Goal: Task Accomplishment & Management: Use online tool/utility

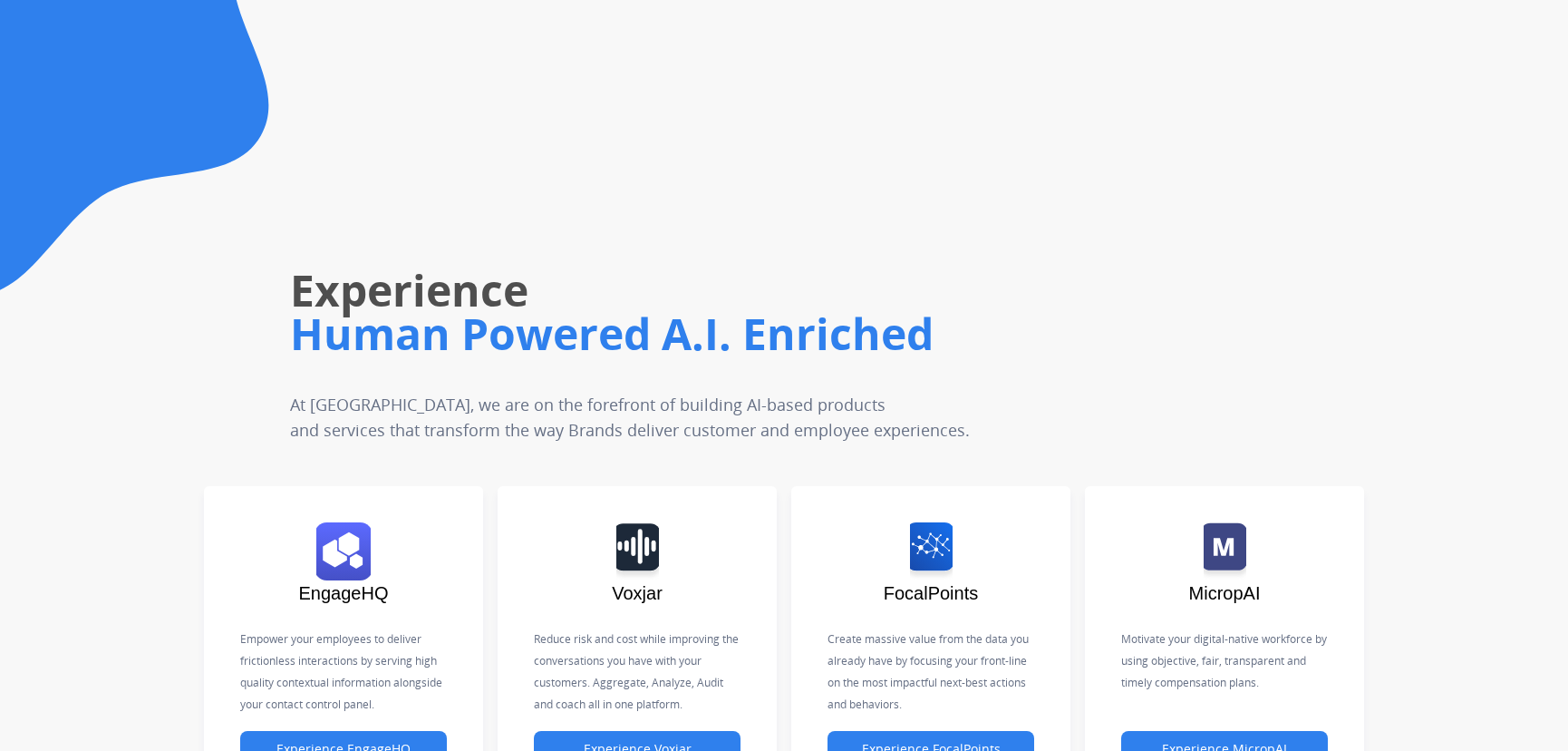
drag, startPoint x: 1418, startPoint y: 319, endPoint x: 1395, endPoint y: 341, distance: 31.8
click at [1418, 319] on div "Experience Human Powered A.I. Enriched At Untangl, we are on the forefront of b…" at bounding box center [892, 257] width 1350 height 370
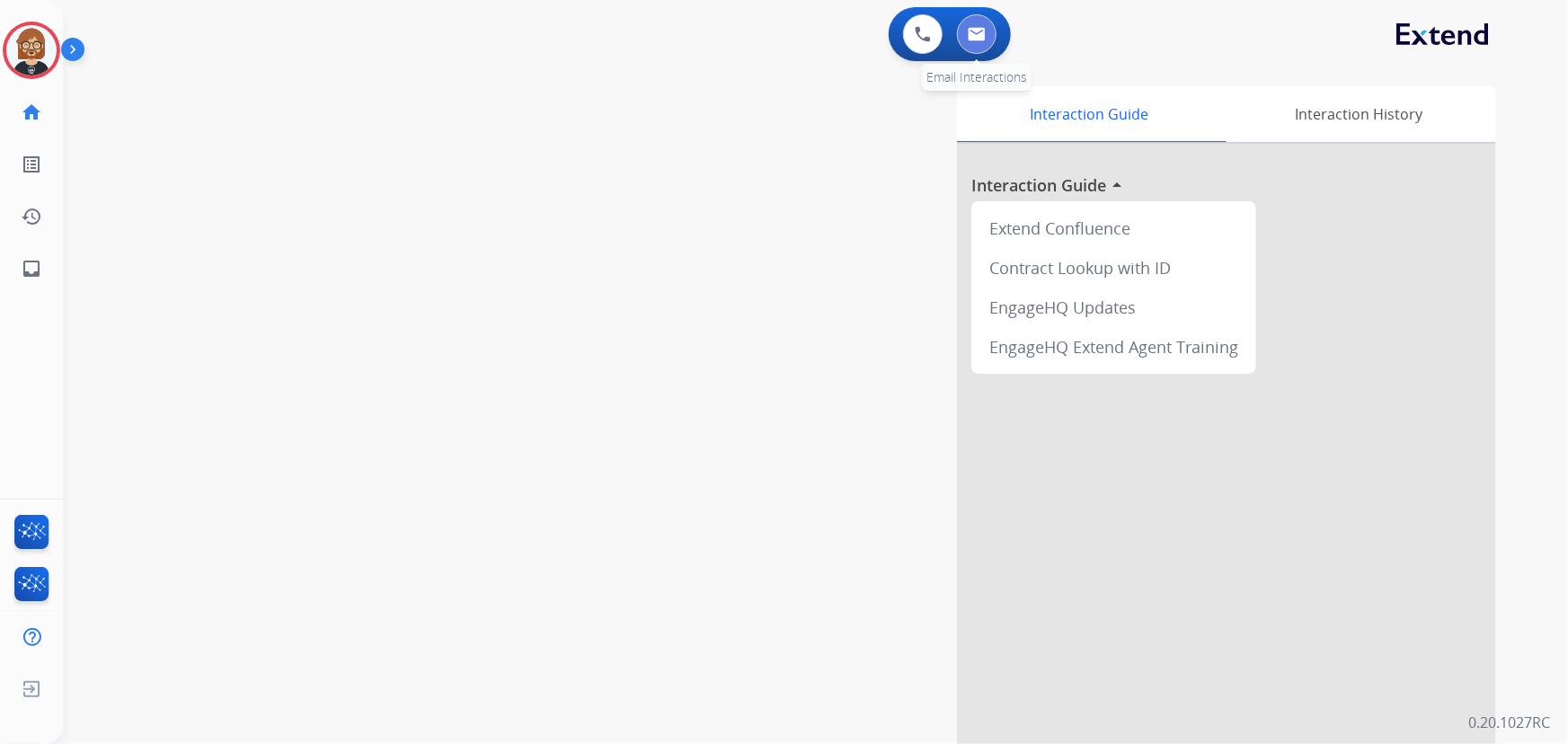
click at [986, 23] on button at bounding box center [976, 34] width 40 height 39
select select "**********"
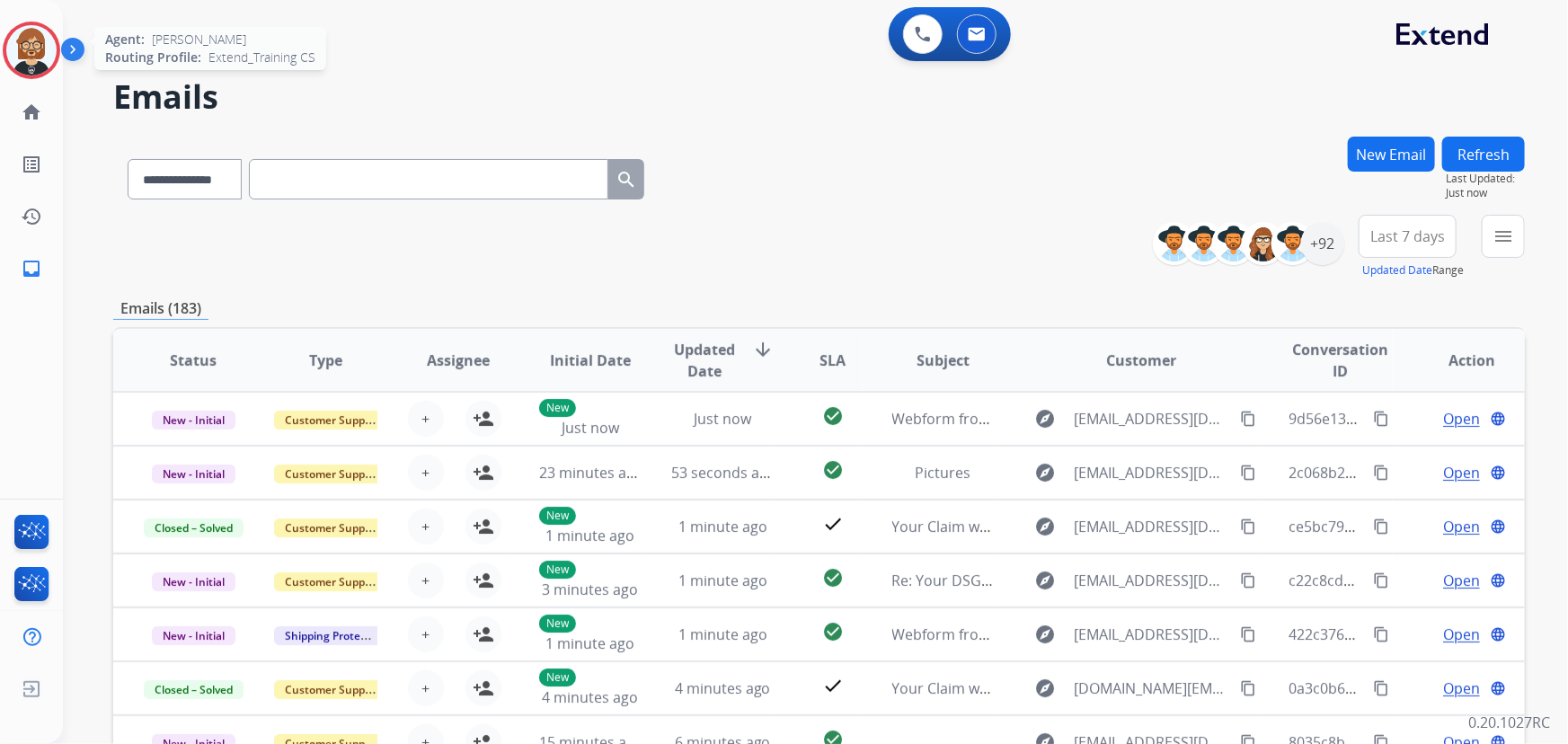
click at [49, 53] on img at bounding box center [31, 50] width 51 height 51
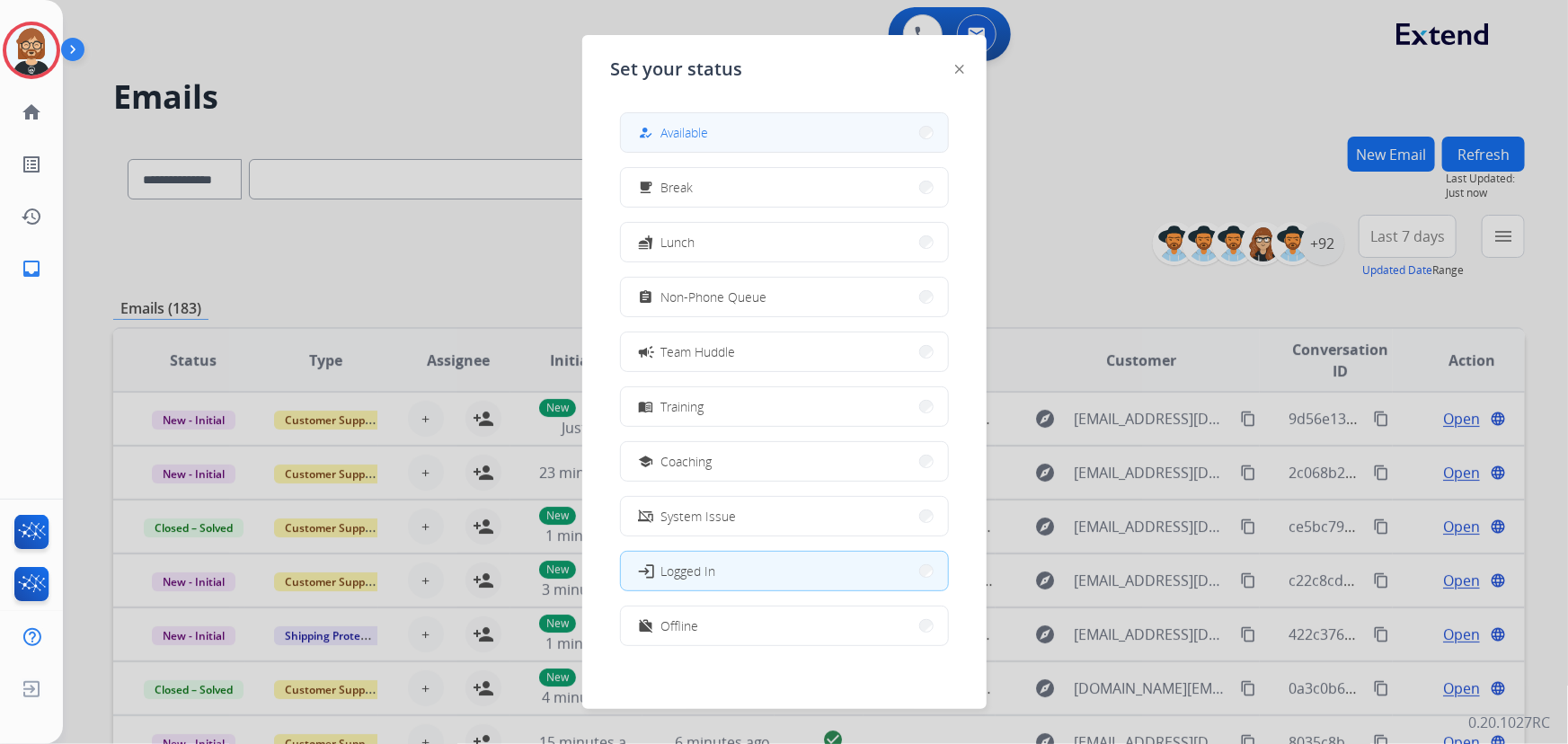
click at [773, 133] on button "how_to_reg Available" at bounding box center [785, 132] width 327 height 39
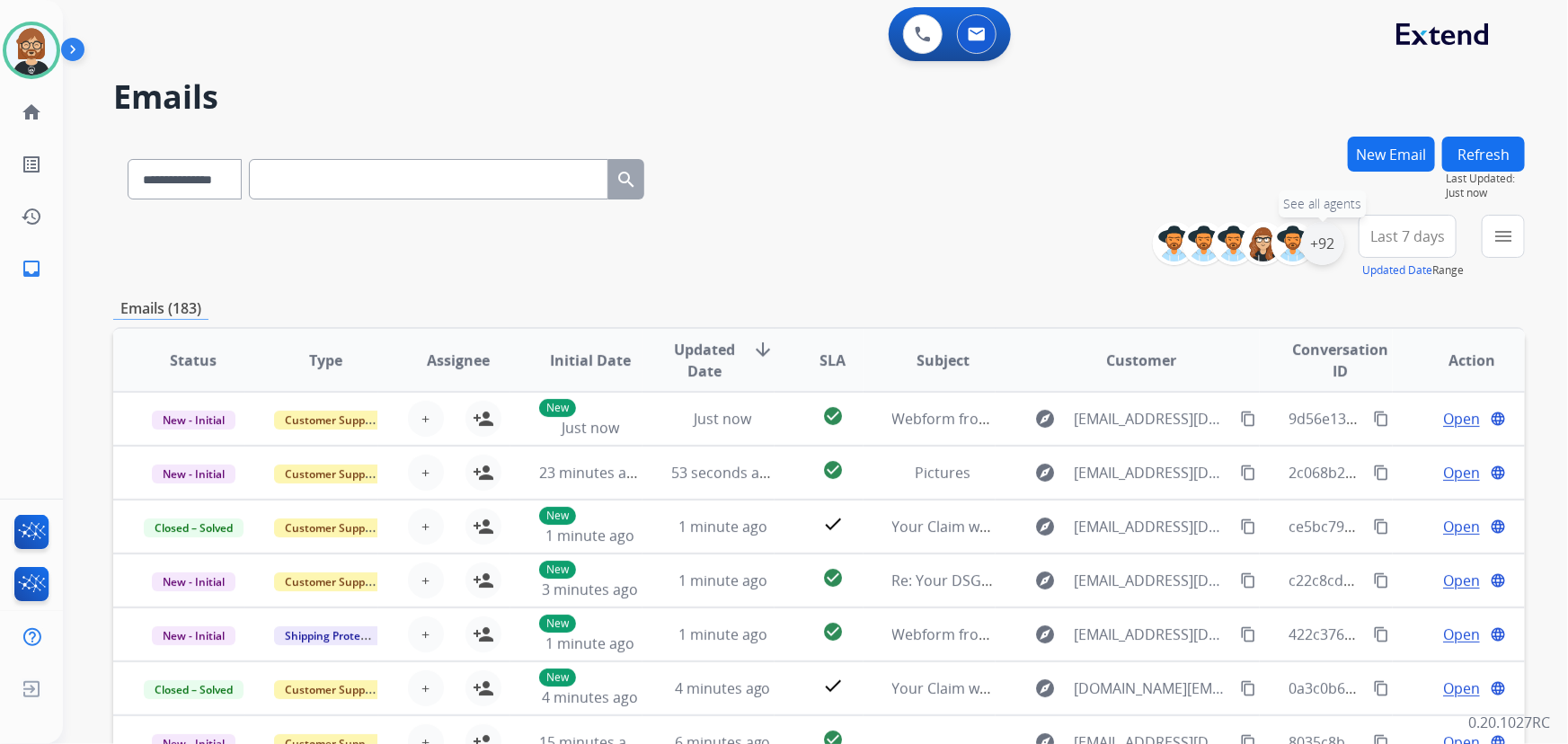
click at [1315, 248] on div "+92" at bounding box center [1323, 243] width 43 height 43
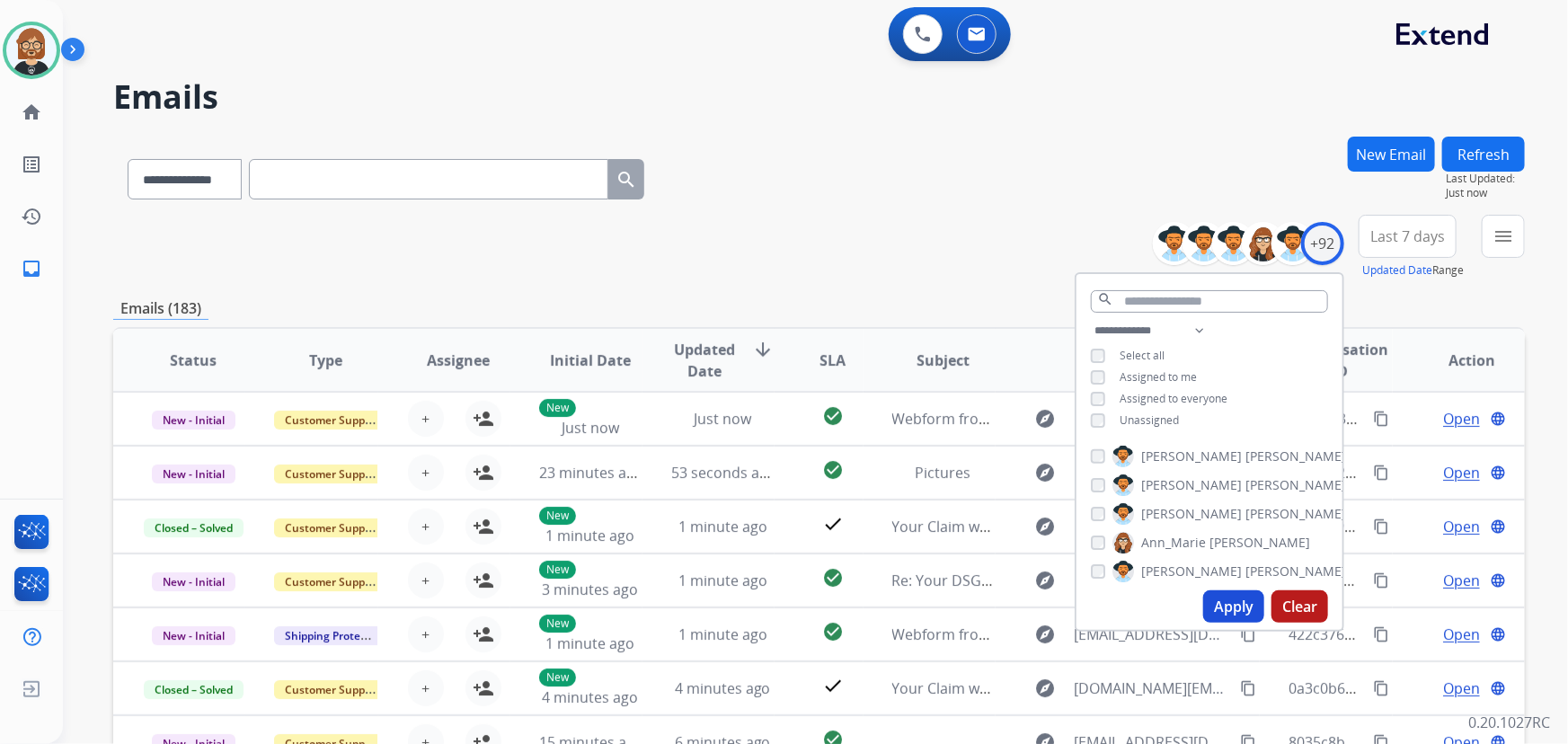
click at [1163, 413] on span "Unassigned" at bounding box center [1149, 420] width 60 height 16
click at [1221, 605] on button "Apply" at bounding box center [1233, 605] width 61 height 32
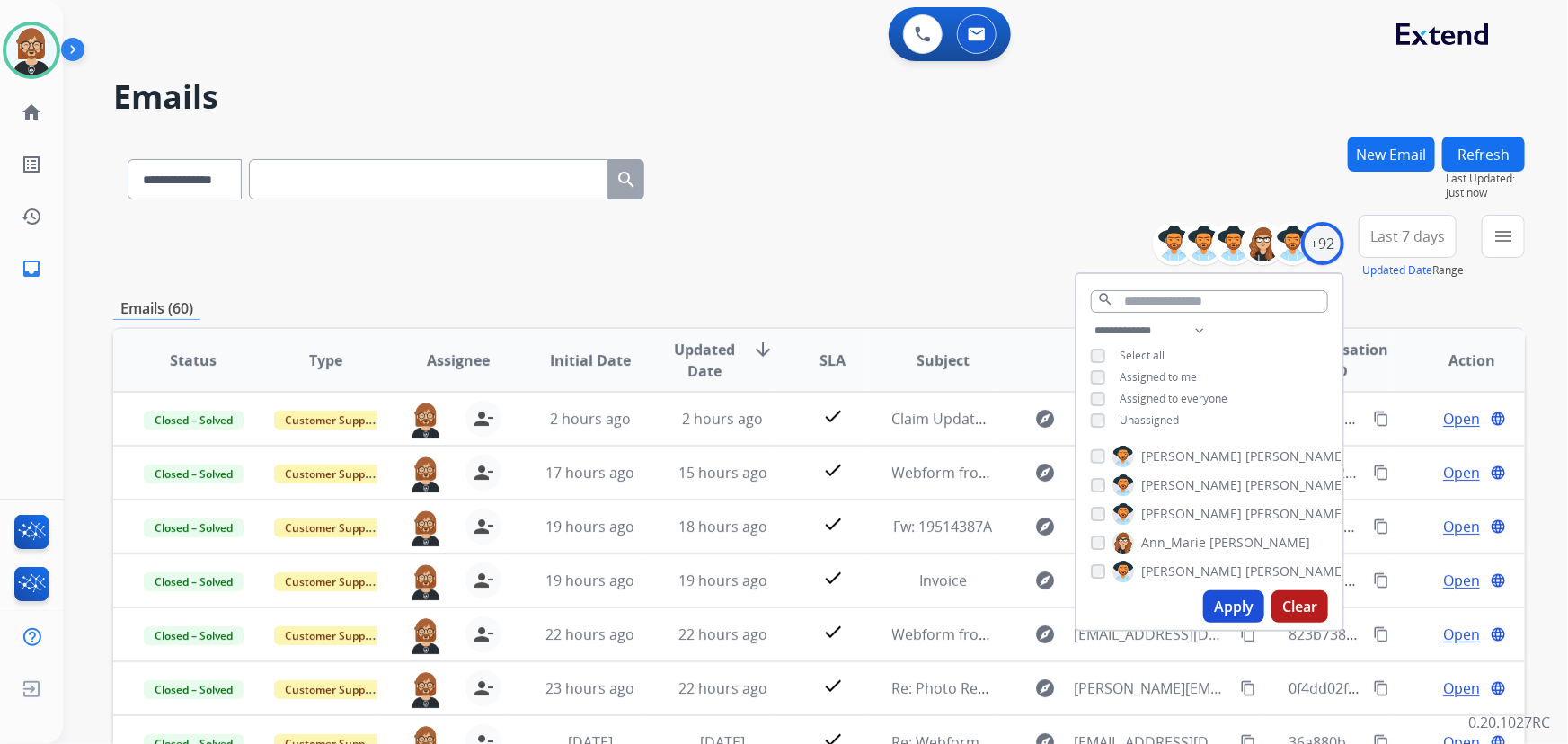
click at [1042, 171] on div "**********" at bounding box center [819, 175] width 1412 height 78
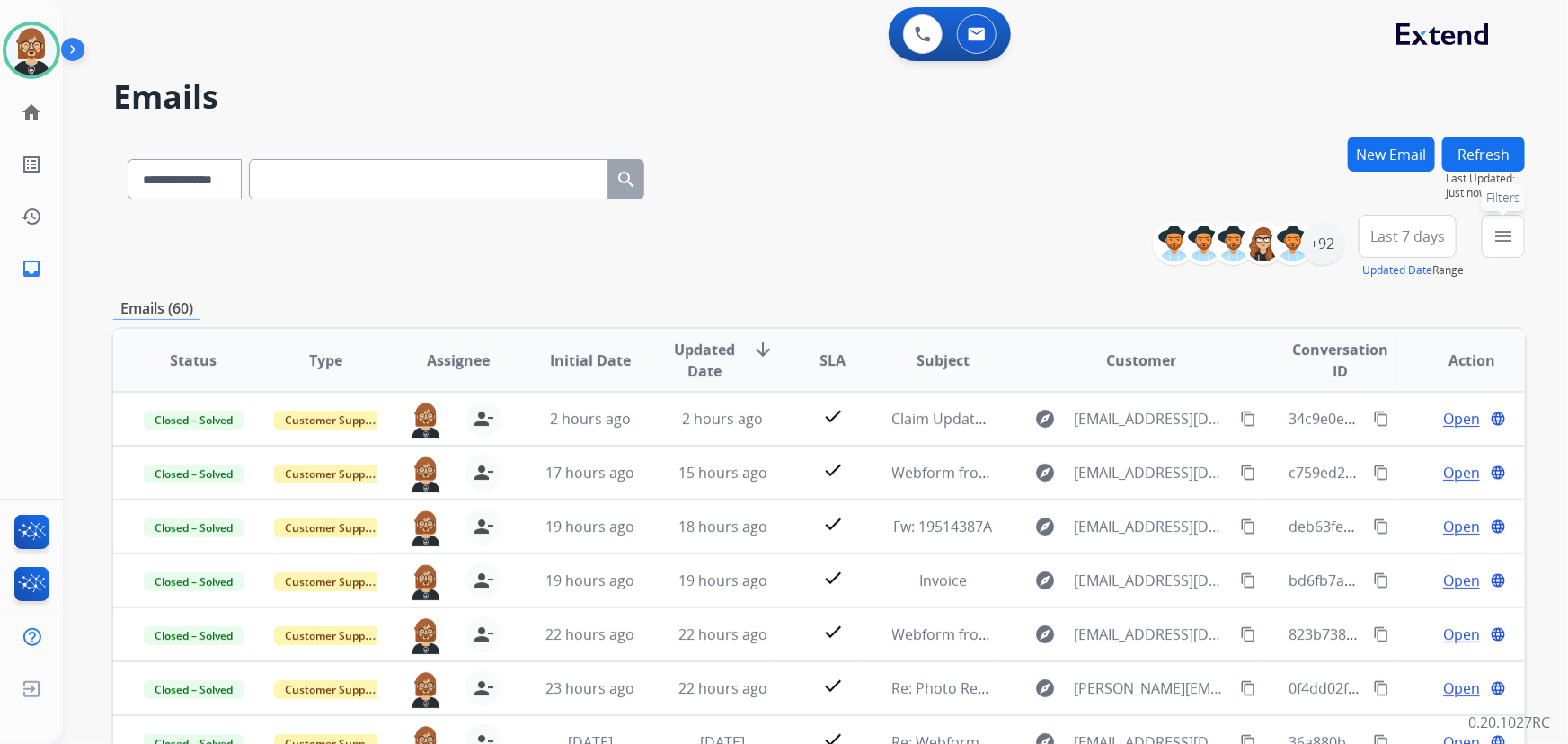
click at [1505, 242] on mat-icon "menu" at bounding box center [1503, 235] width 21 height 21
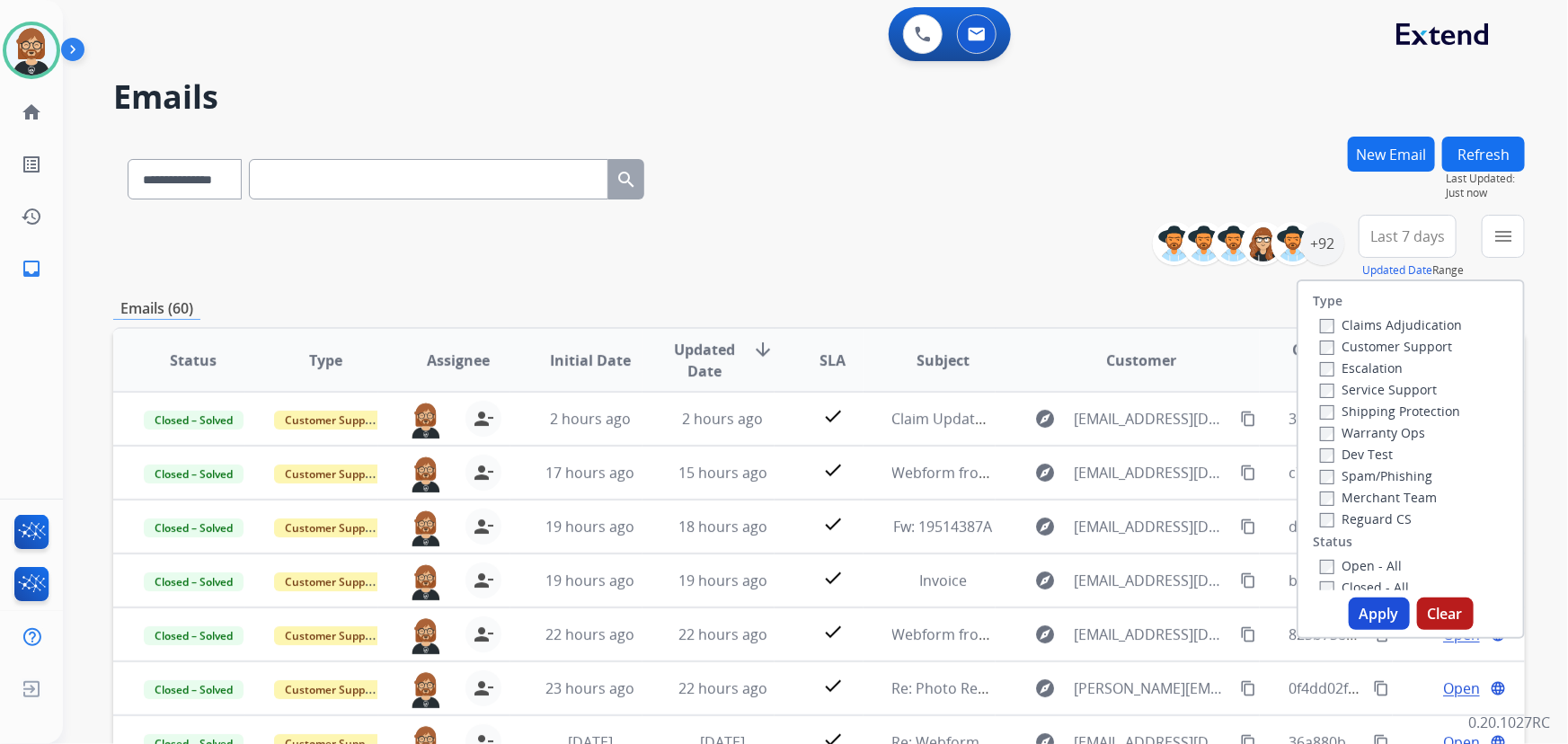
click at [1354, 566] on label "Open - All" at bounding box center [1361, 565] width 82 height 17
click at [1381, 612] on button "Apply" at bounding box center [1380, 613] width 61 height 32
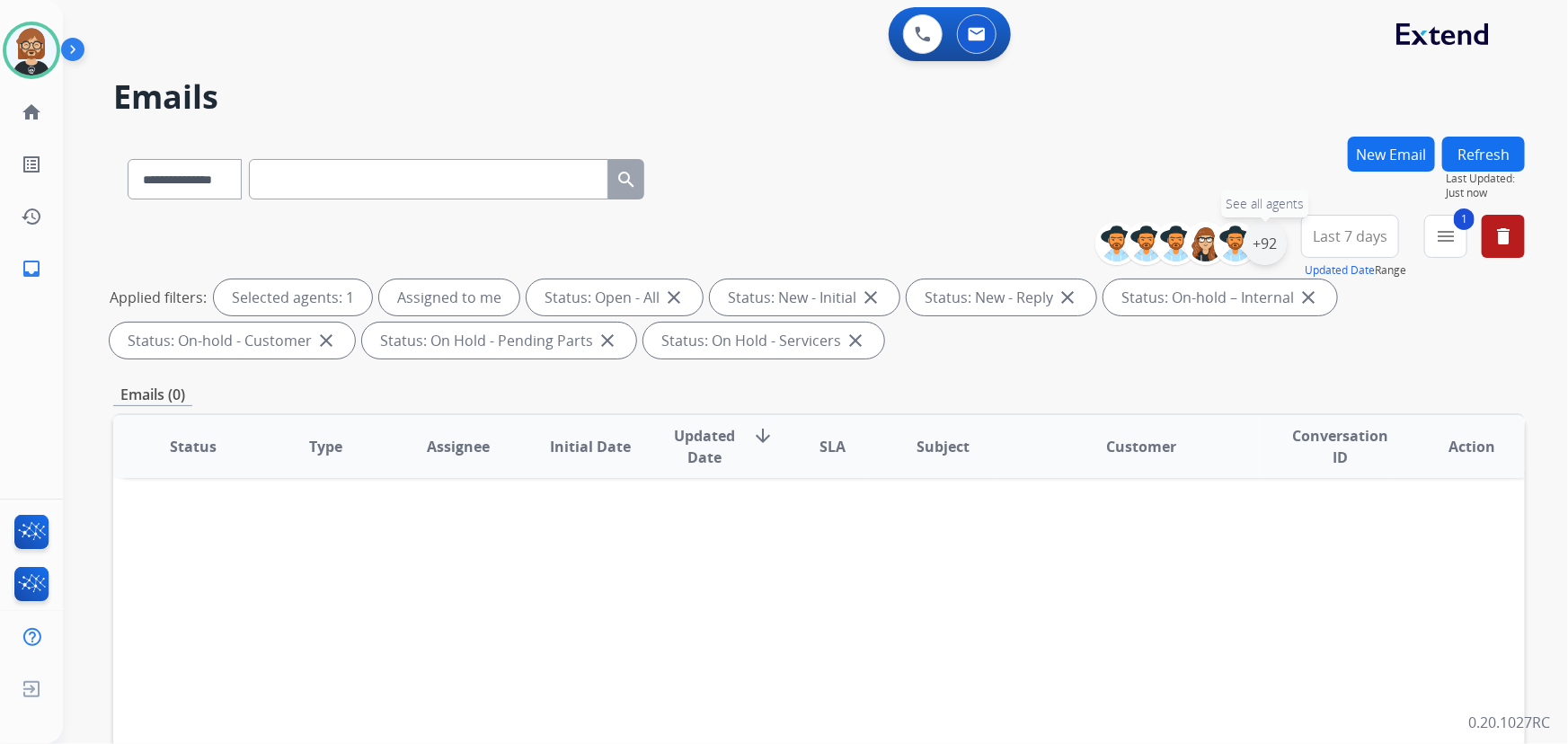
click at [1267, 245] on div "+92" at bounding box center [1265, 243] width 43 height 43
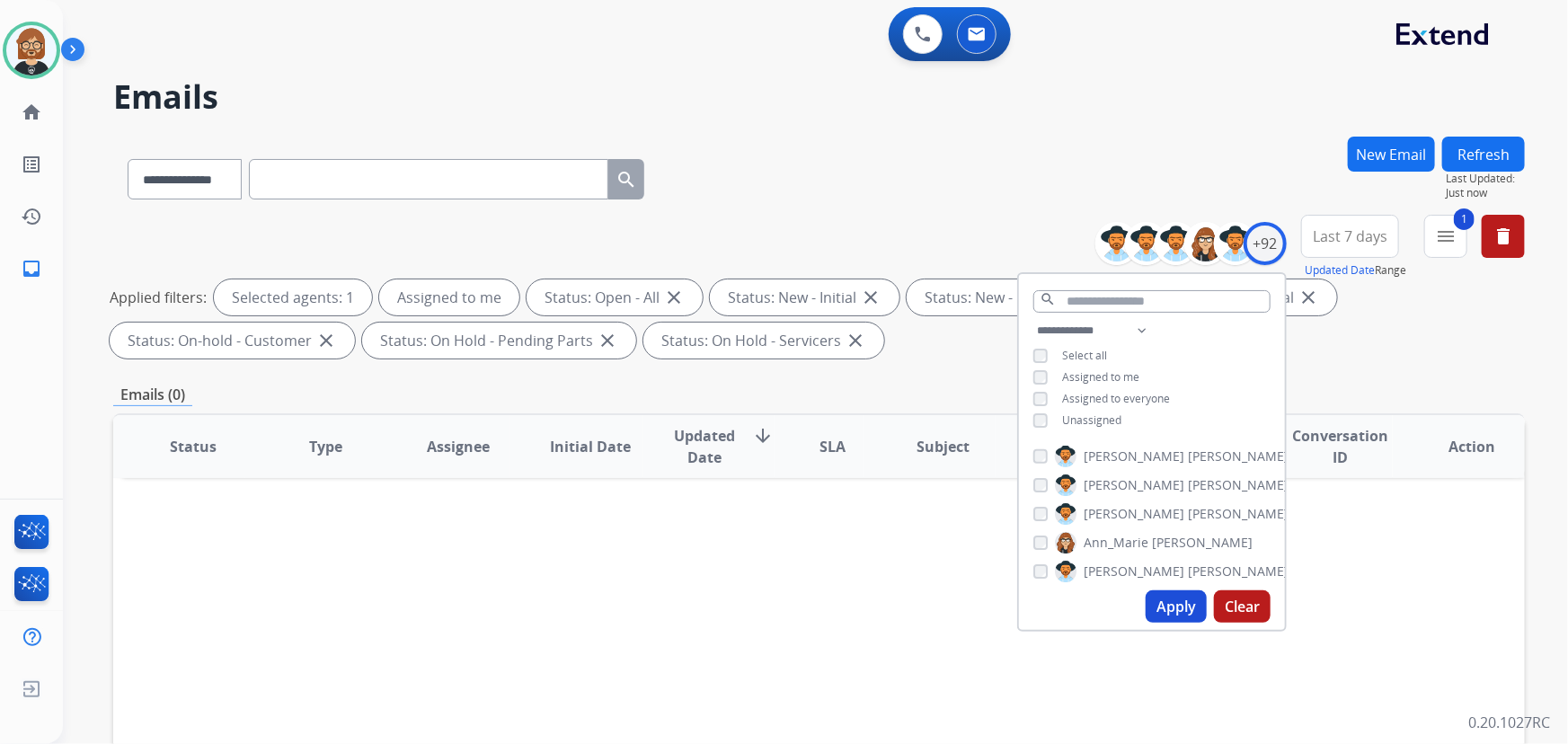
click at [1112, 416] on span "Unassigned" at bounding box center [1092, 420] width 60 height 16
click at [1194, 597] on button "Apply" at bounding box center [1176, 605] width 61 height 32
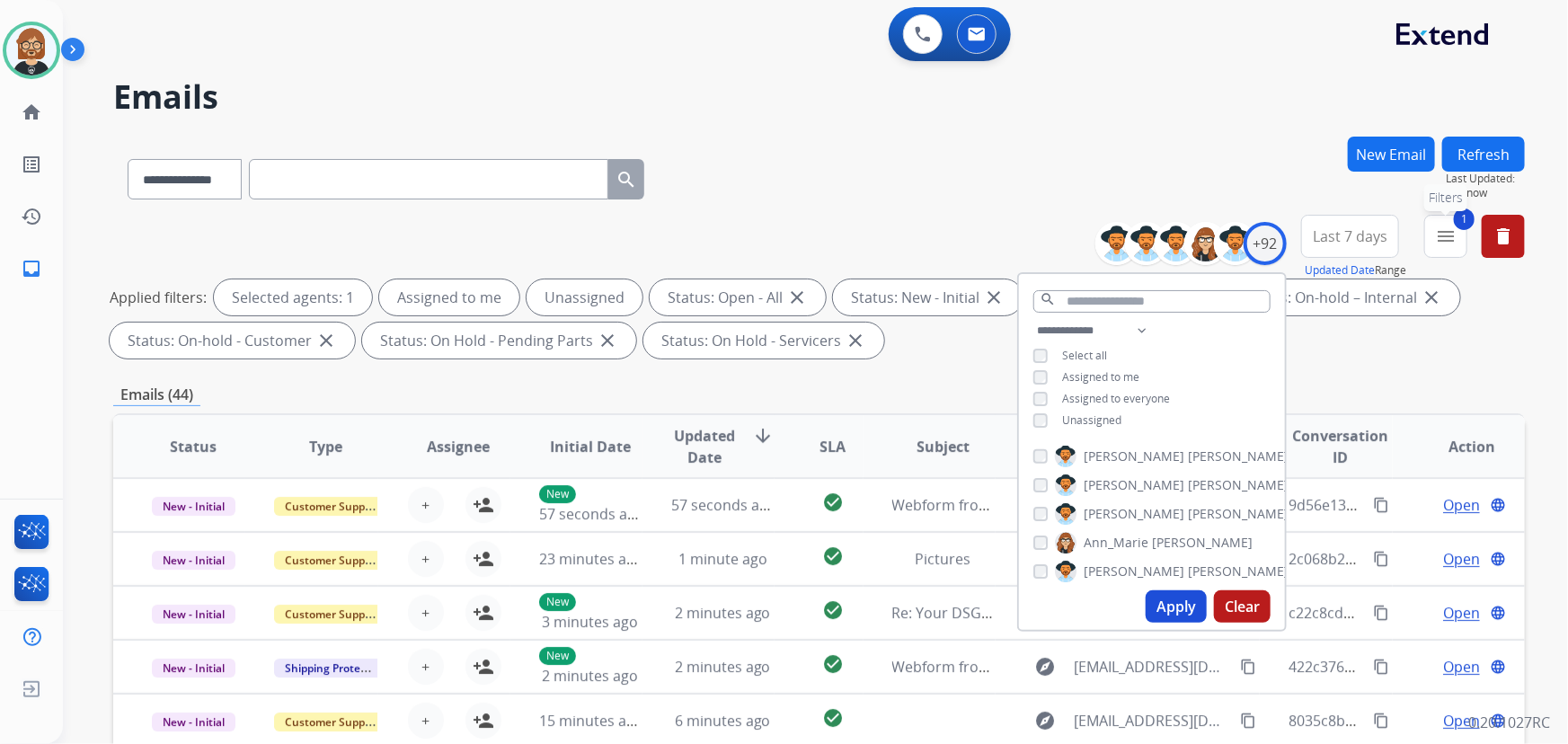
click at [1460, 237] on button "1 menu Filters" at bounding box center [1446, 236] width 43 height 43
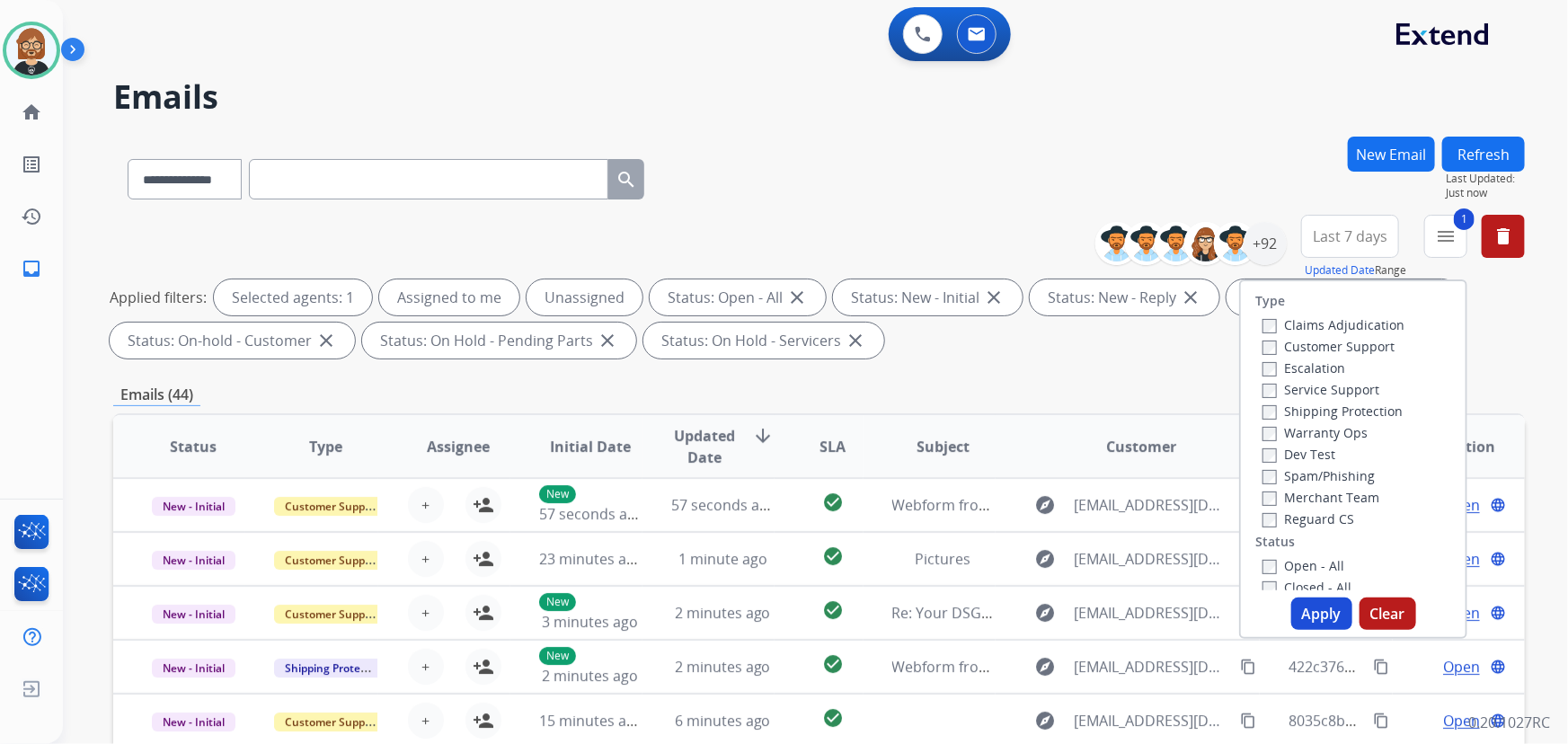
click at [1315, 324] on label "Claims Adjudication" at bounding box center [1334, 324] width 142 height 17
click at [1323, 346] on label "Customer Support" at bounding box center [1329, 346] width 132 height 17
click at [1336, 408] on label "Shipping Protection" at bounding box center [1333, 411] width 141 height 17
click at [1311, 520] on label "Reguard CS" at bounding box center [1309, 518] width 92 height 17
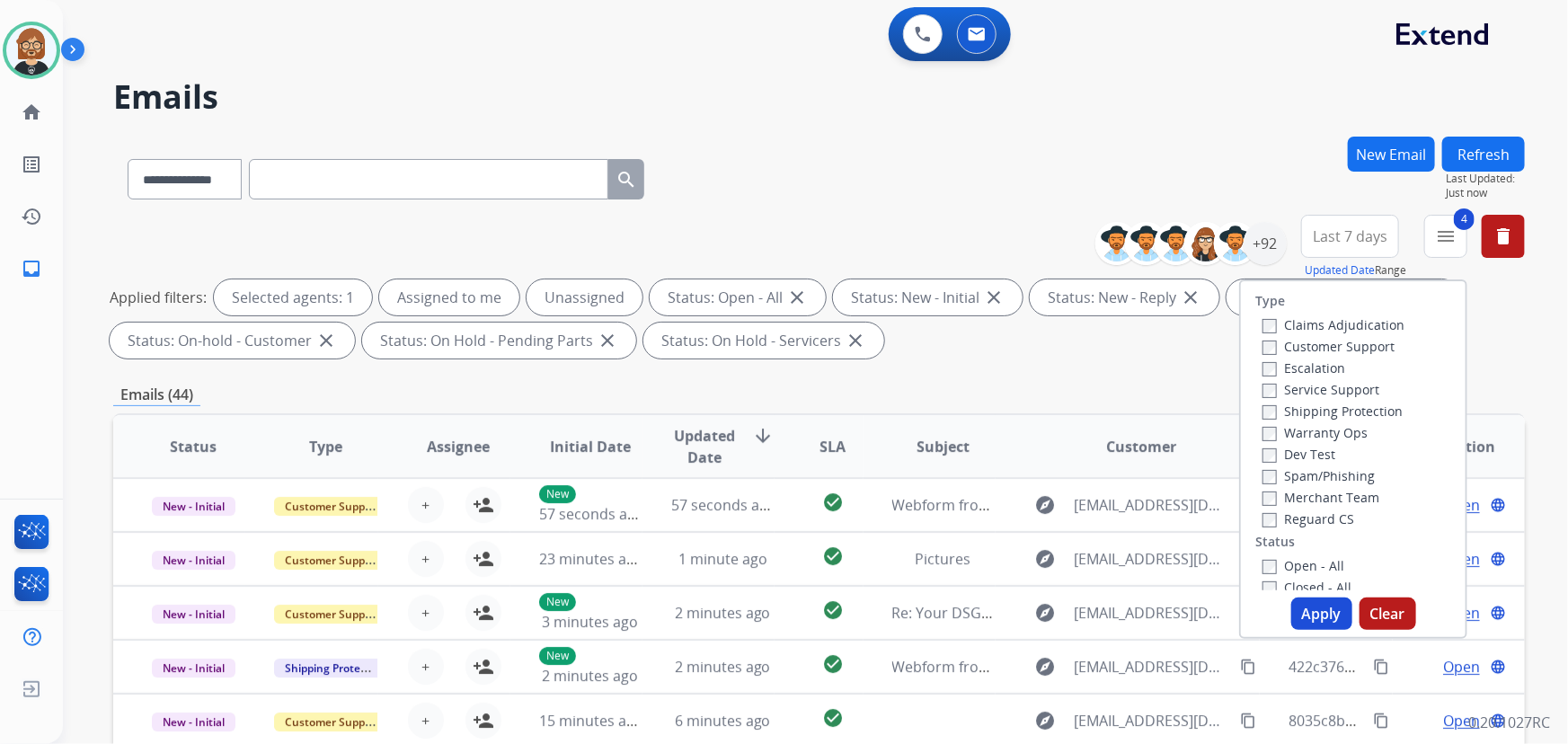
click at [1326, 617] on button "Apply" at bounding box center [1322, 613] width 61 height 32
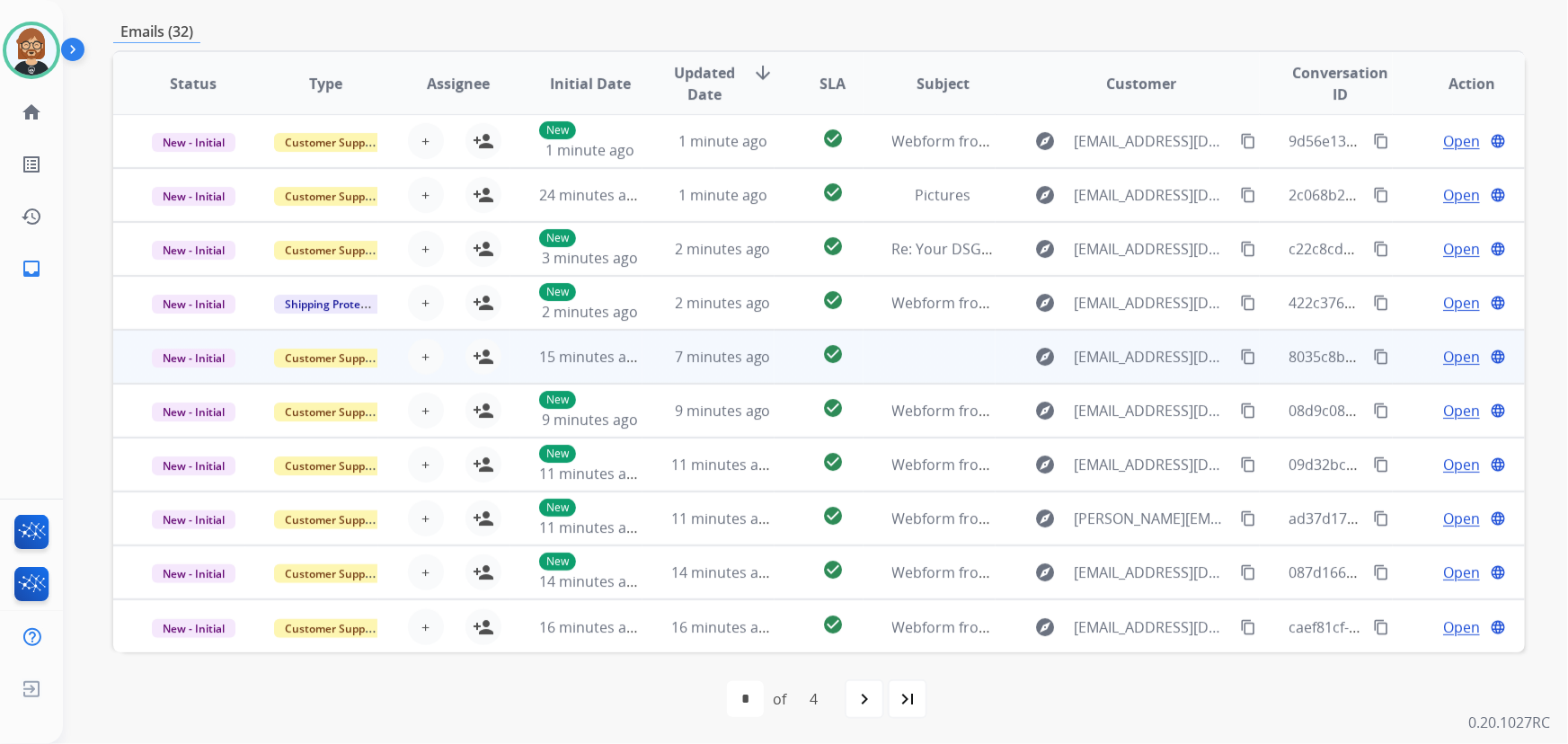
scroll to position [364, 0]
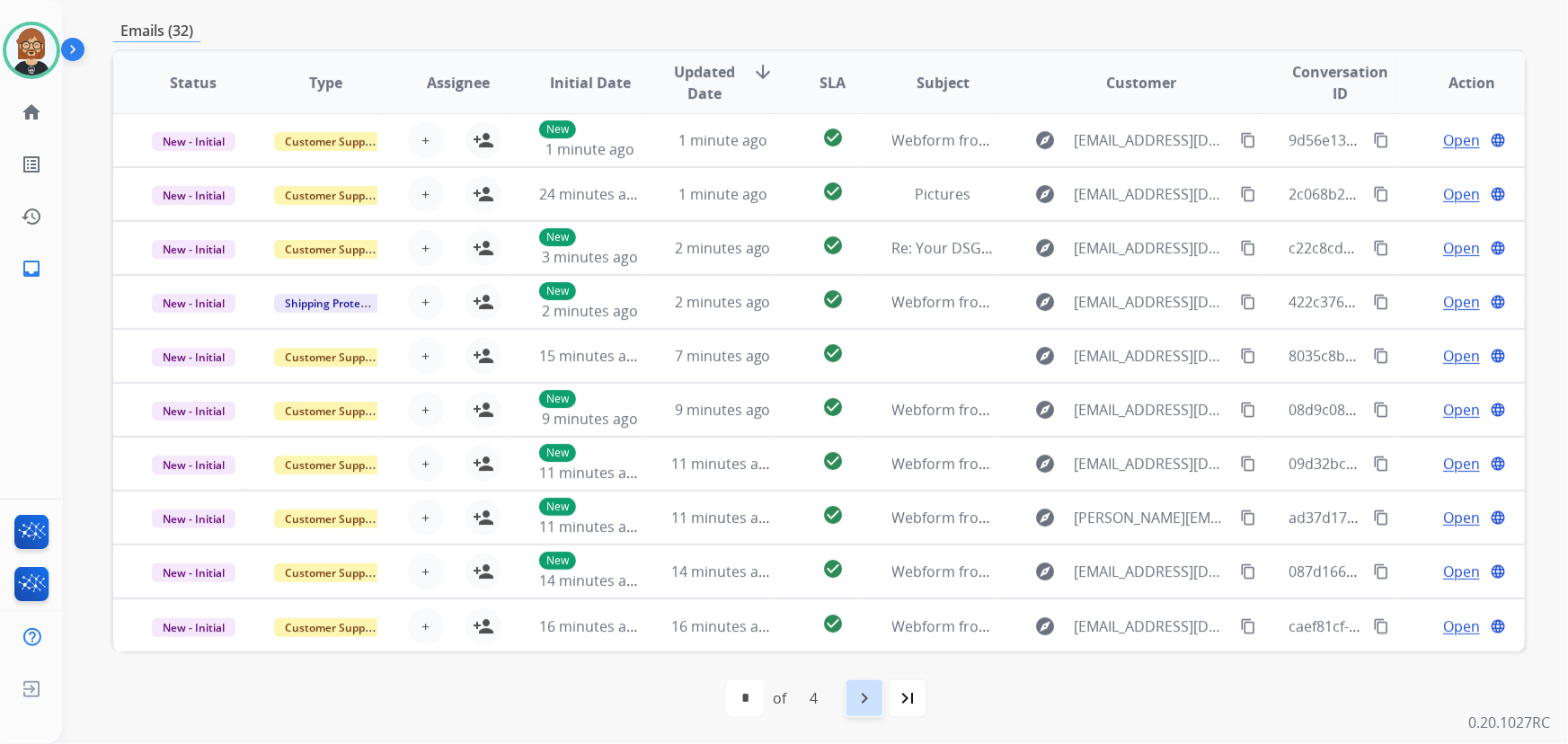
click at [860, 699] on mat-icon "navigate_next" at bounding box center [864, 697] width 21 height 21
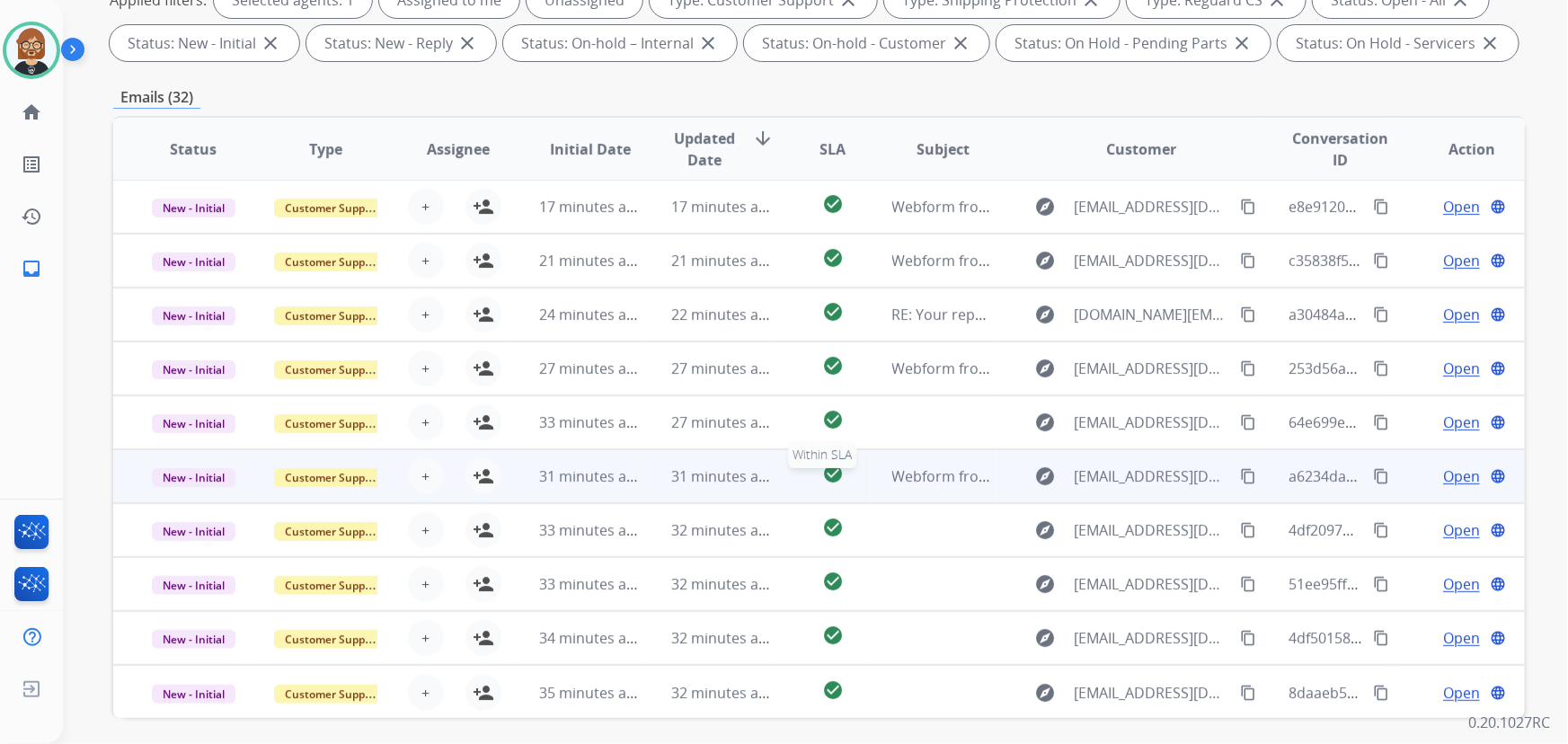
scroll to position [326, 0]
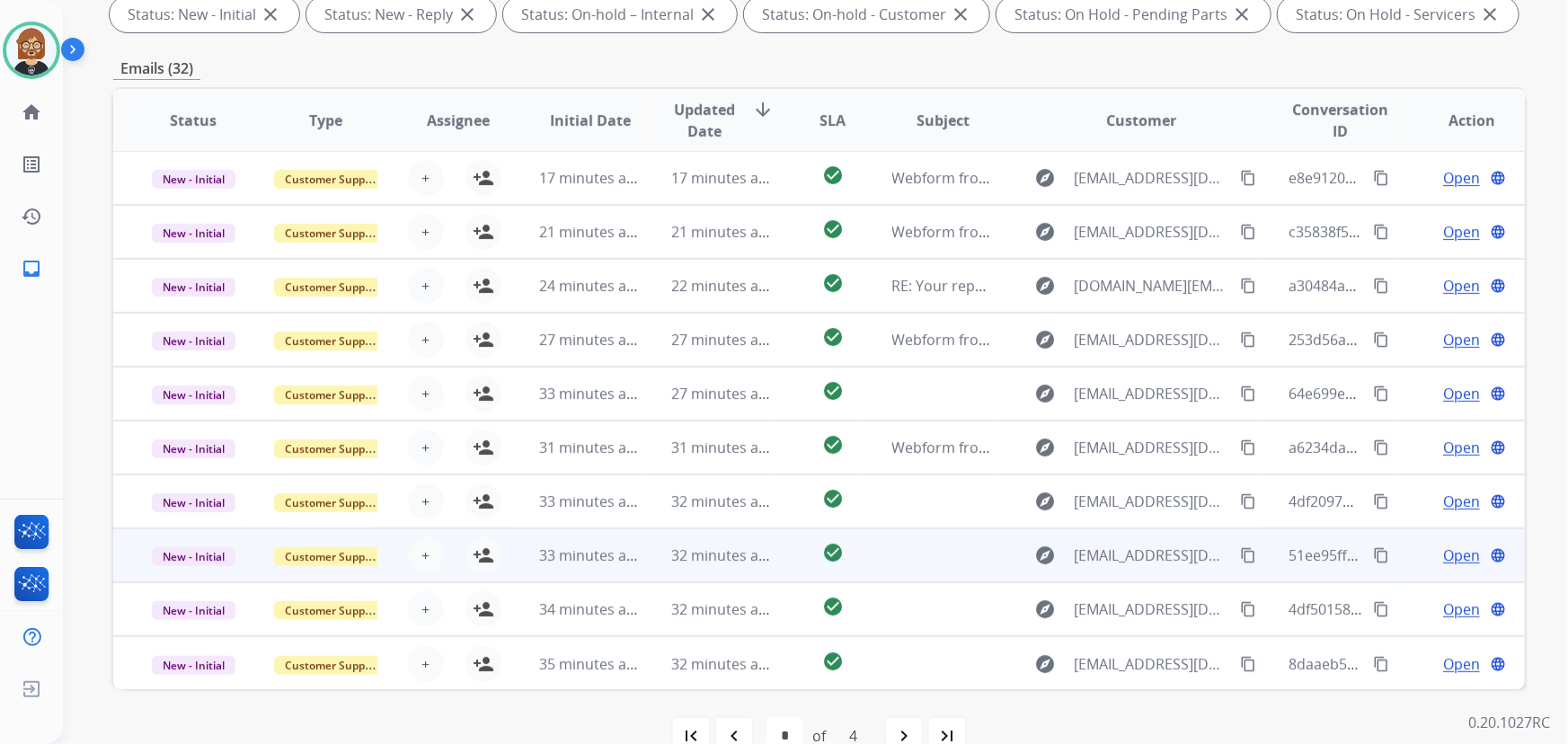
click at [889, 556] on td at bounding box center [930, 555] width 132 height 54
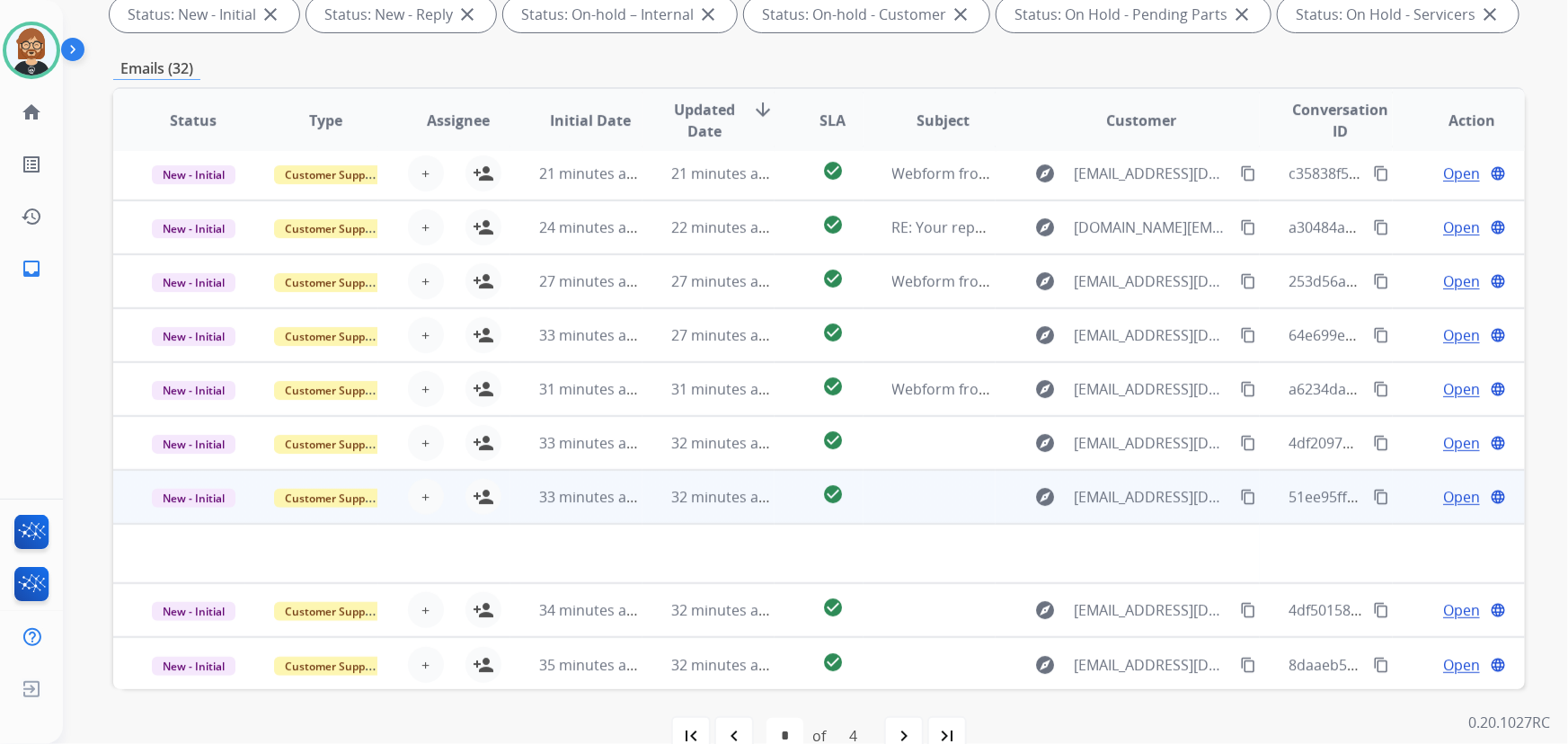
scroll to position [61, 0]
click at [1456, 502] on span "Open" at bounding box center [1462, 495] width 37 height 21
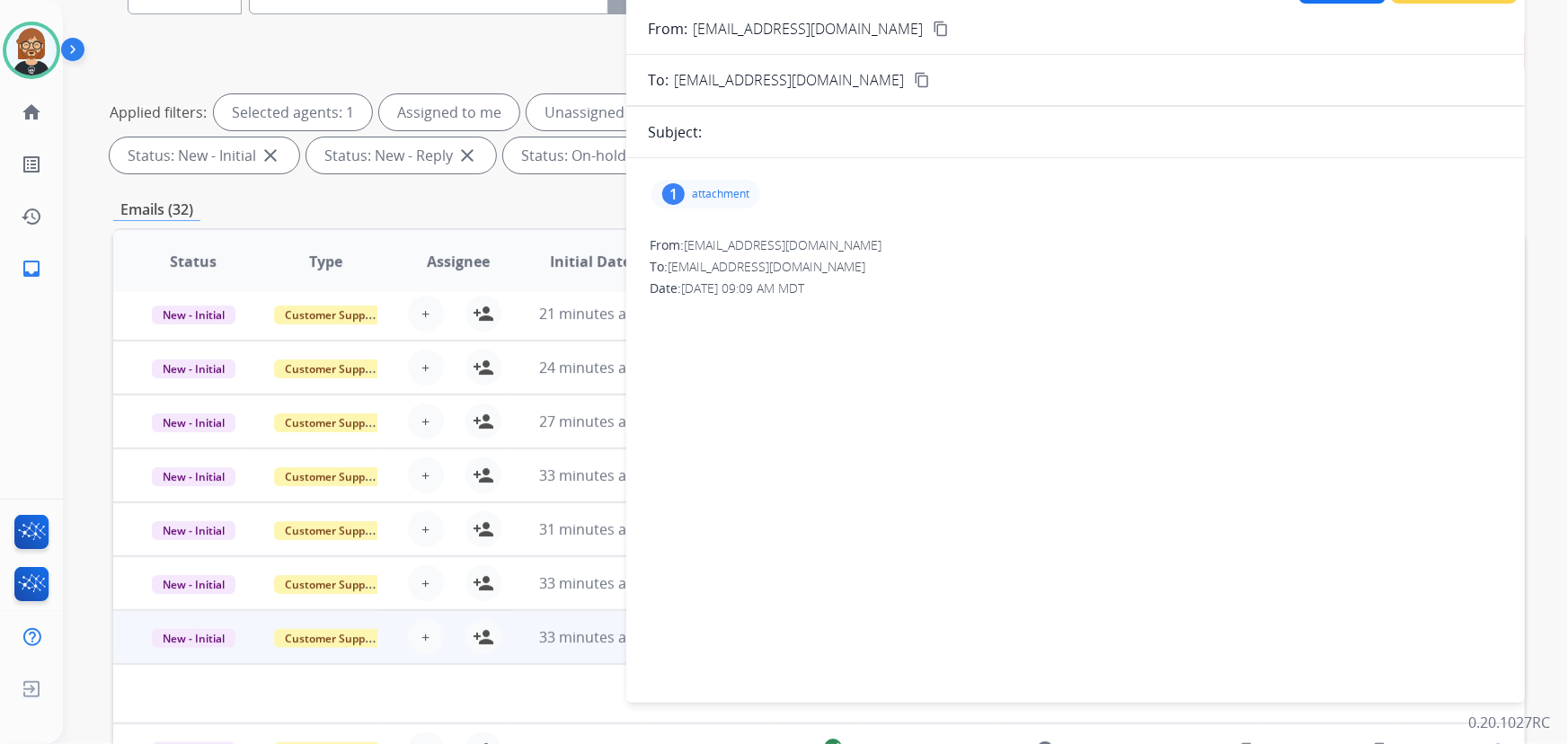
scroll to position [163, 0]
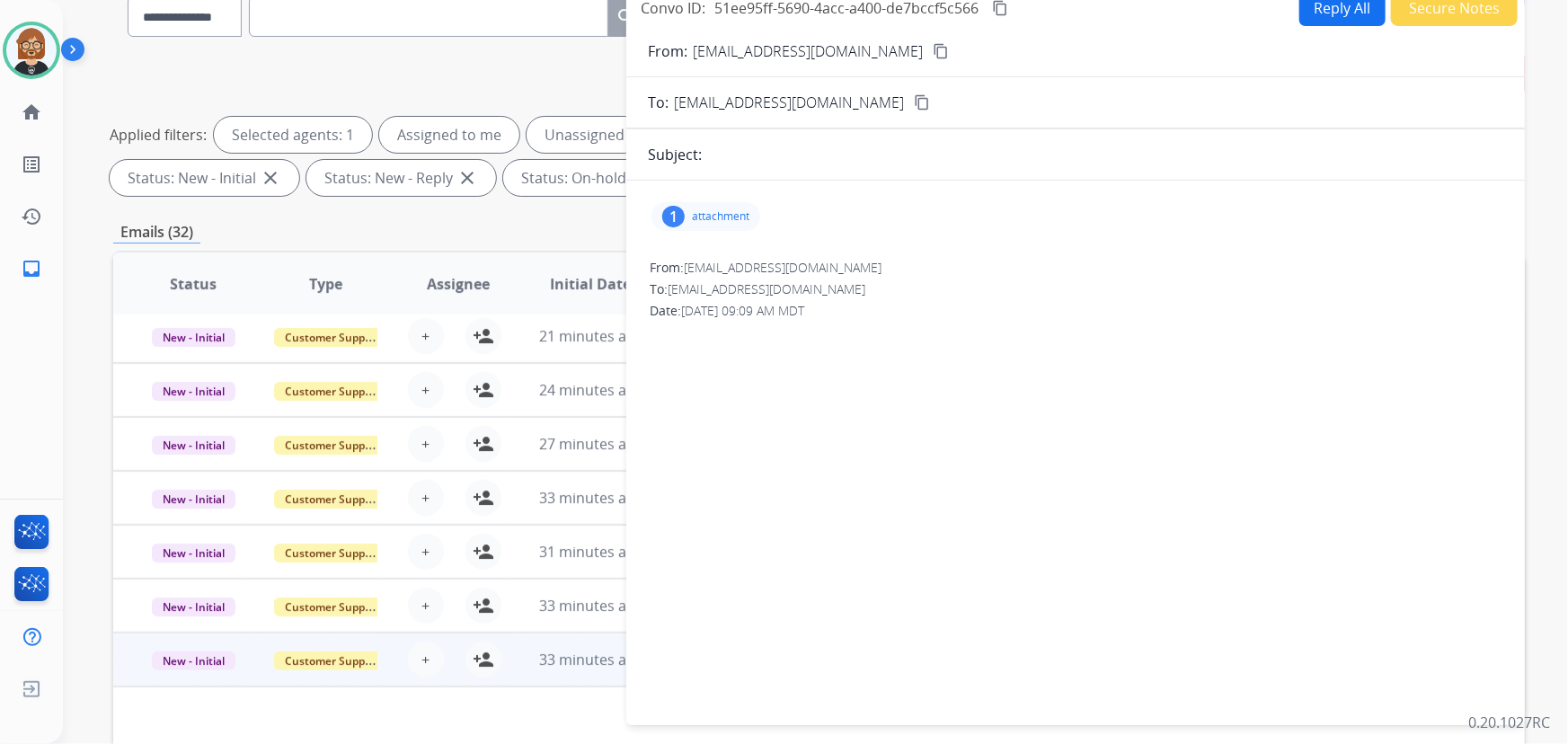
click at [483, 225] on div "Emails (32)" at bounding box center [819, 232] width 1412 height 22
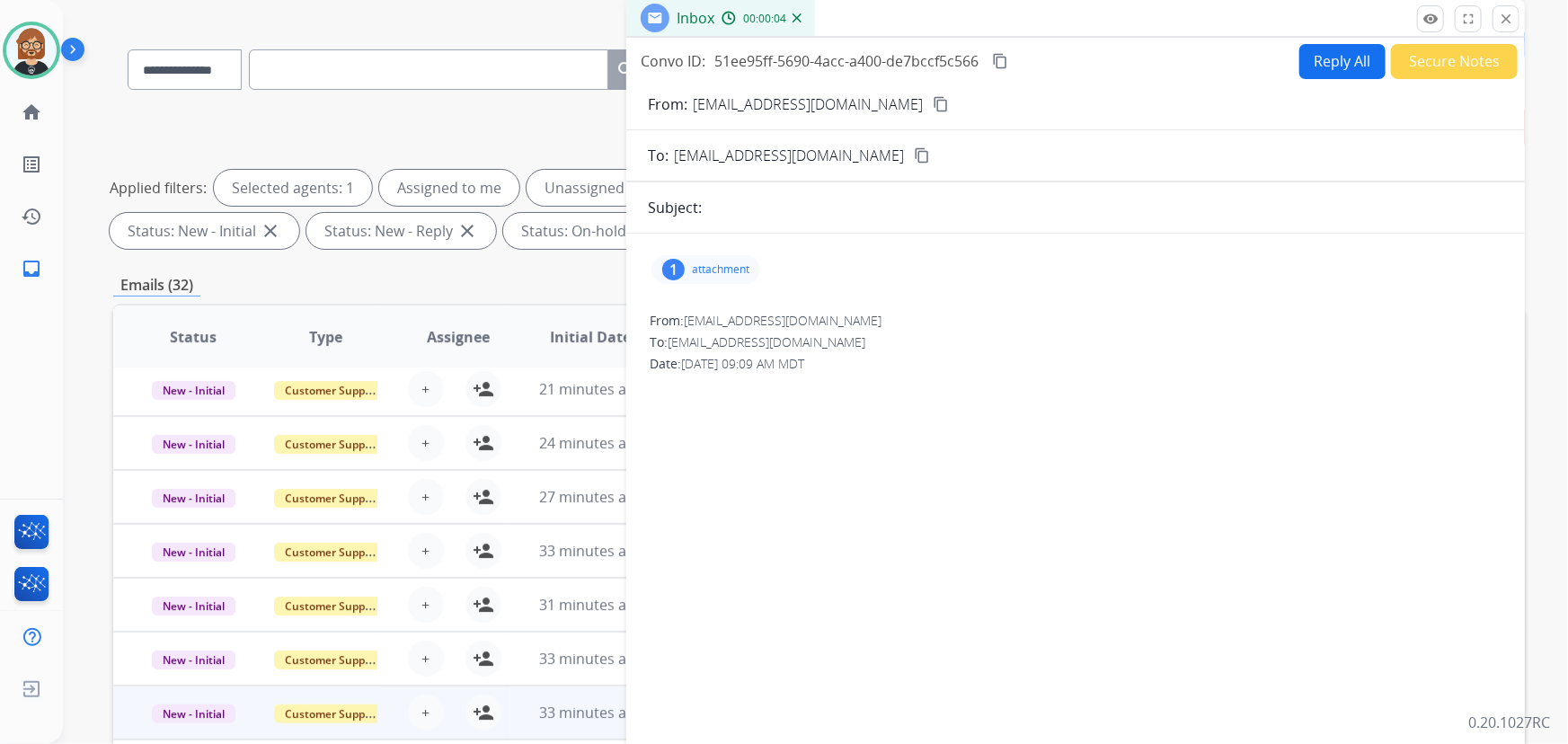
scroll to position [0, 0]
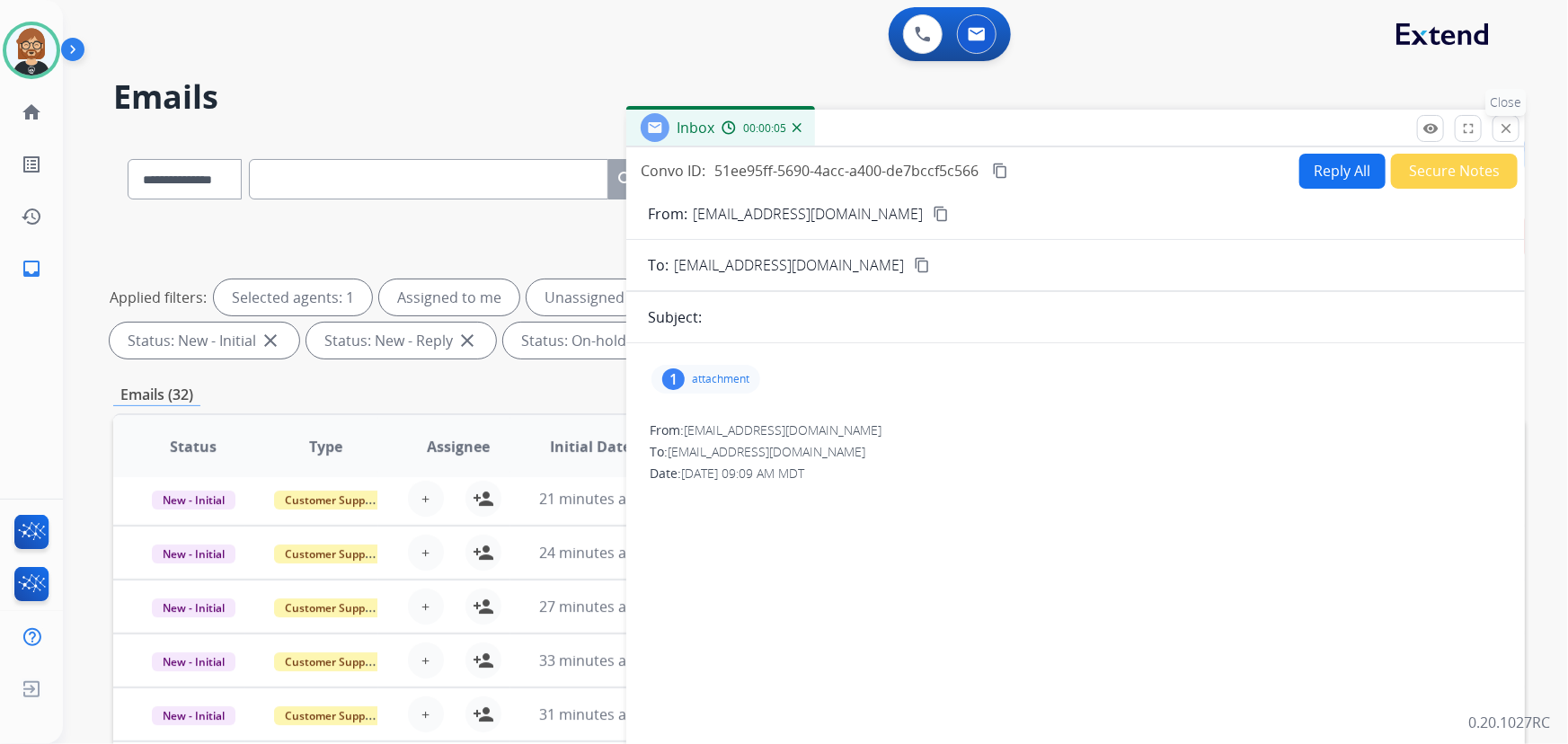
click at [1512, 126] on mat-icon "close" at bounding box center [1506, 129] width 17 height 17
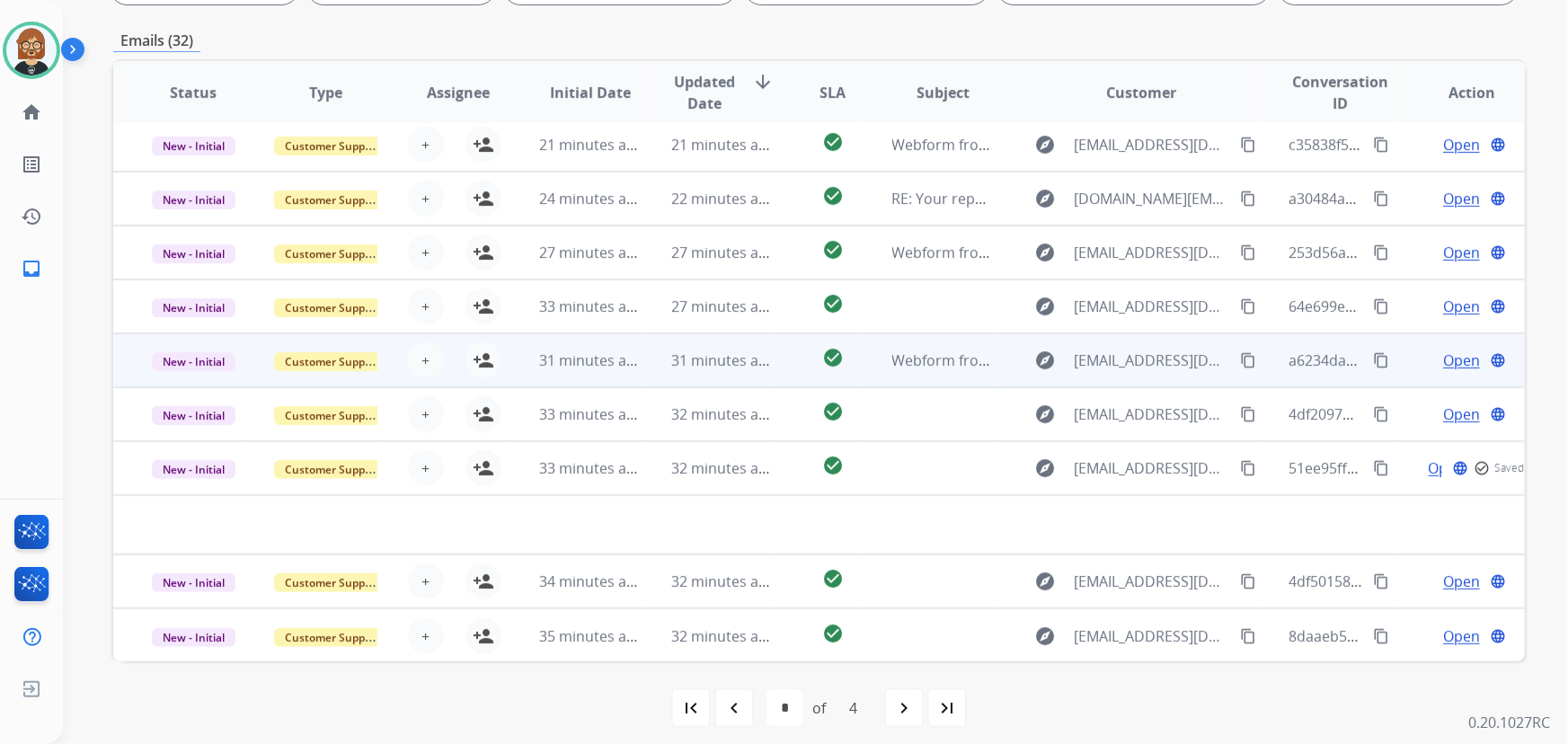
scroll to position [364, 0]
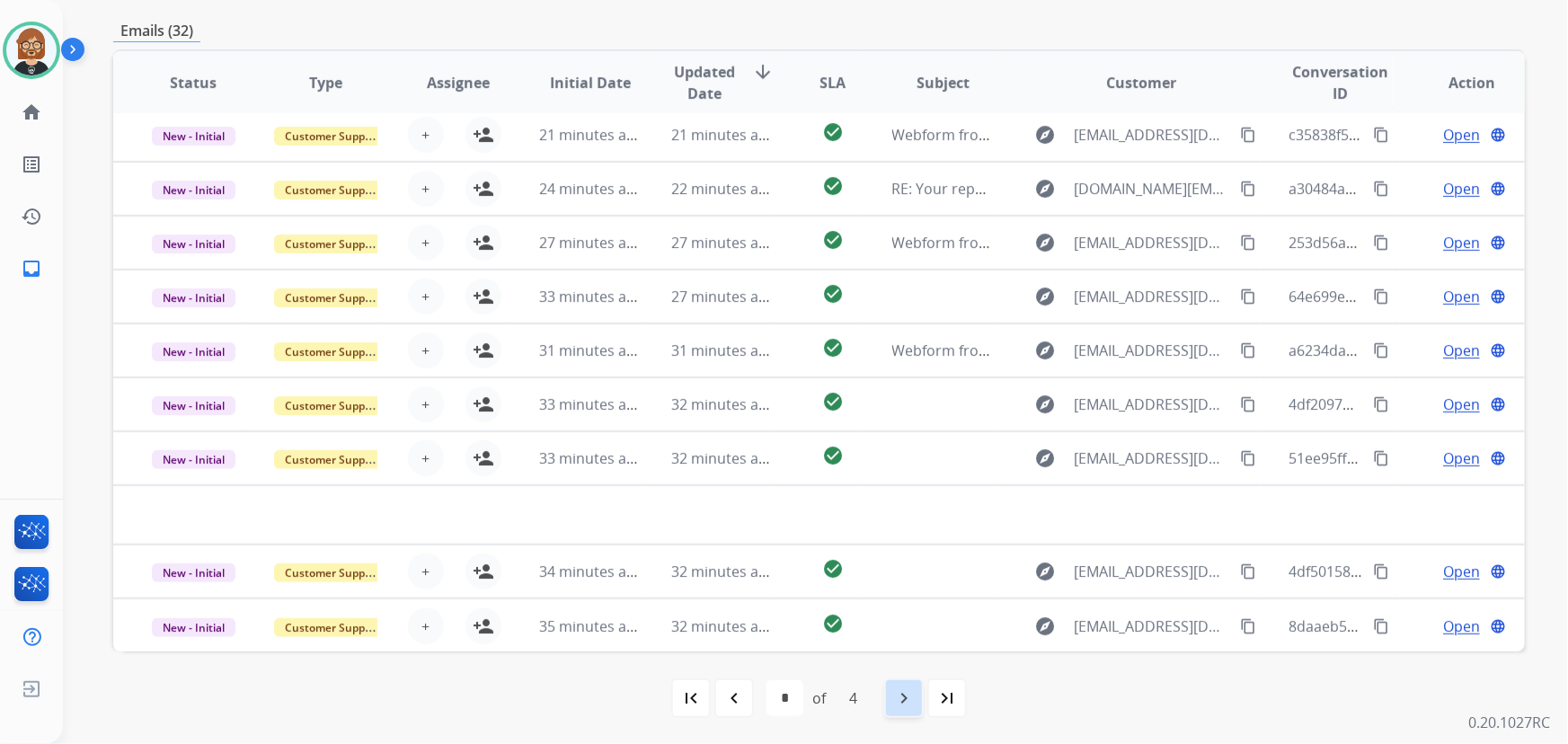
click at [899, 692] on mat-icon "navigate_next" at bounding box center [903, 697] width 21 height 21
click at [893, 698] on mat-icon "navigate_next" at bounding box center [903, 697] width 21 height 21
select select "*"
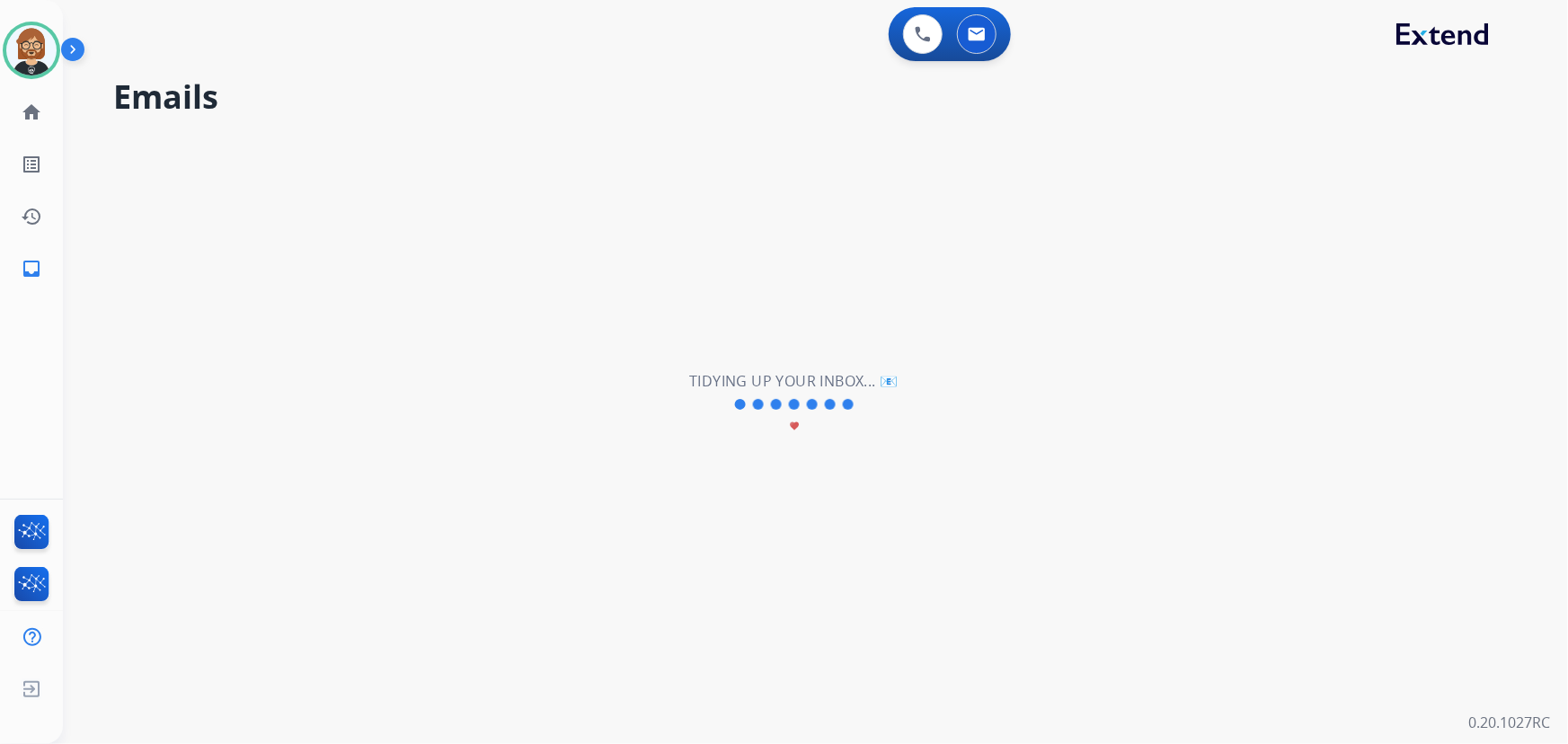
scroll to position [0, 0]
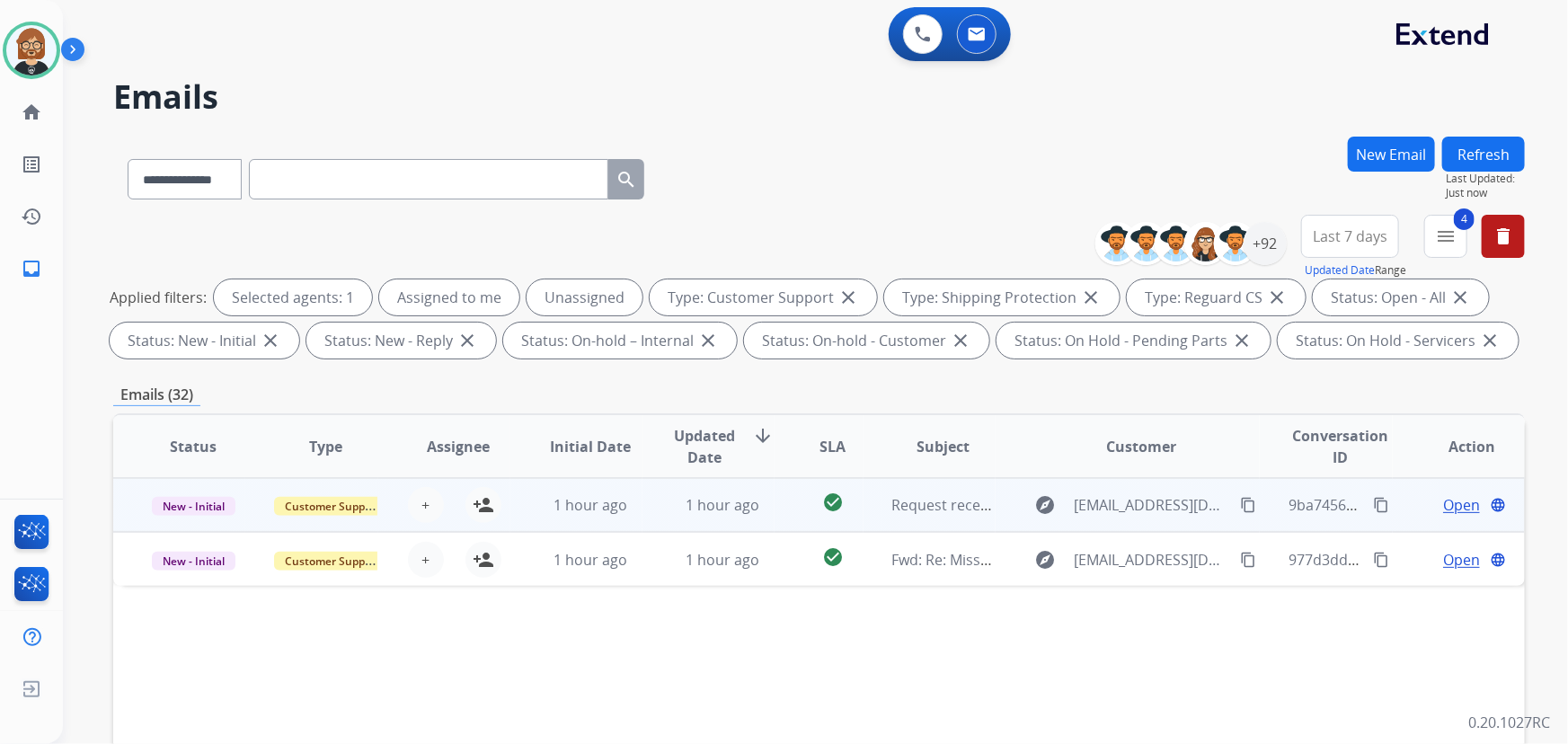
click at [600, 521] on td "1 hour ago" at bounding box center [576, 504] width 132 height 54
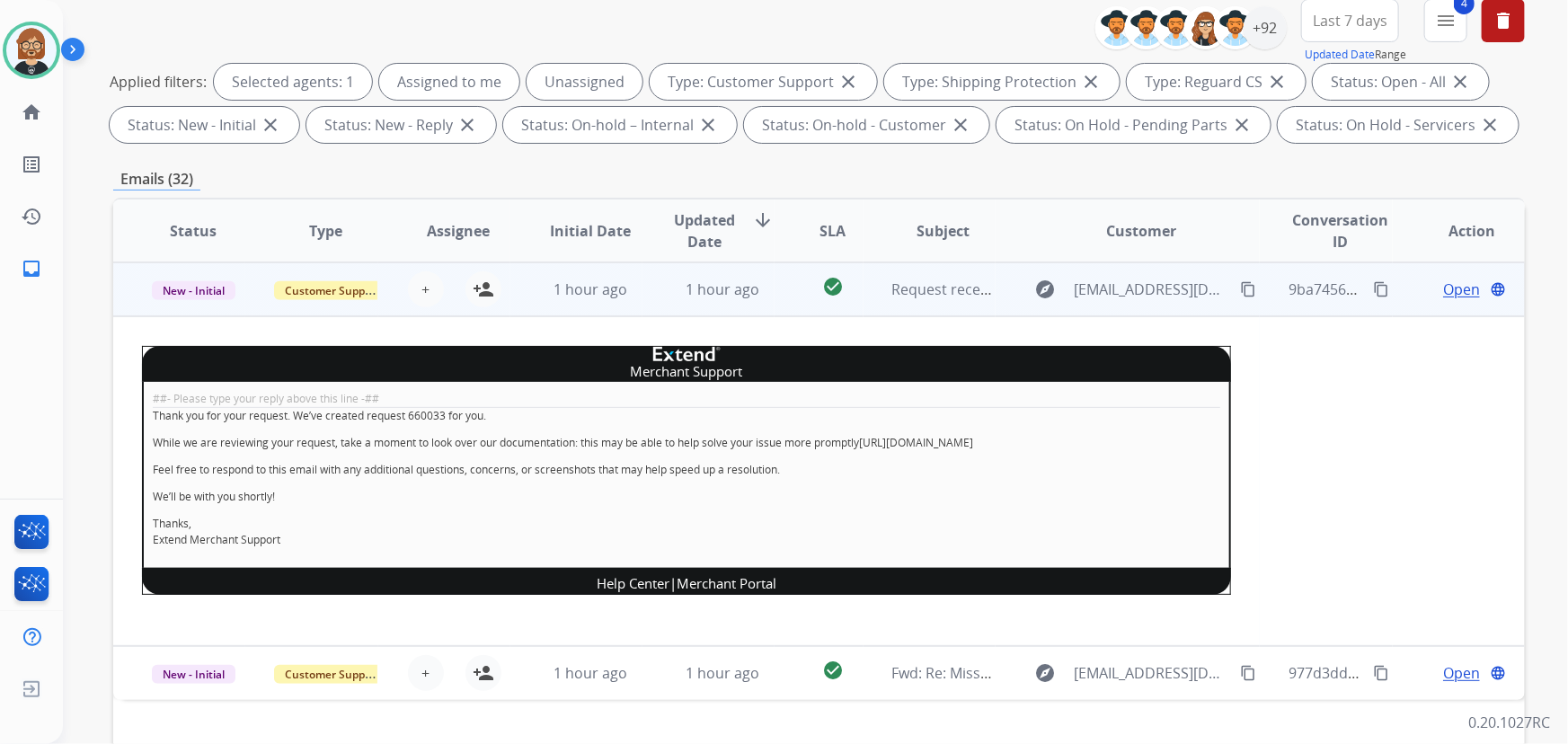
scroll to position [244, 0]
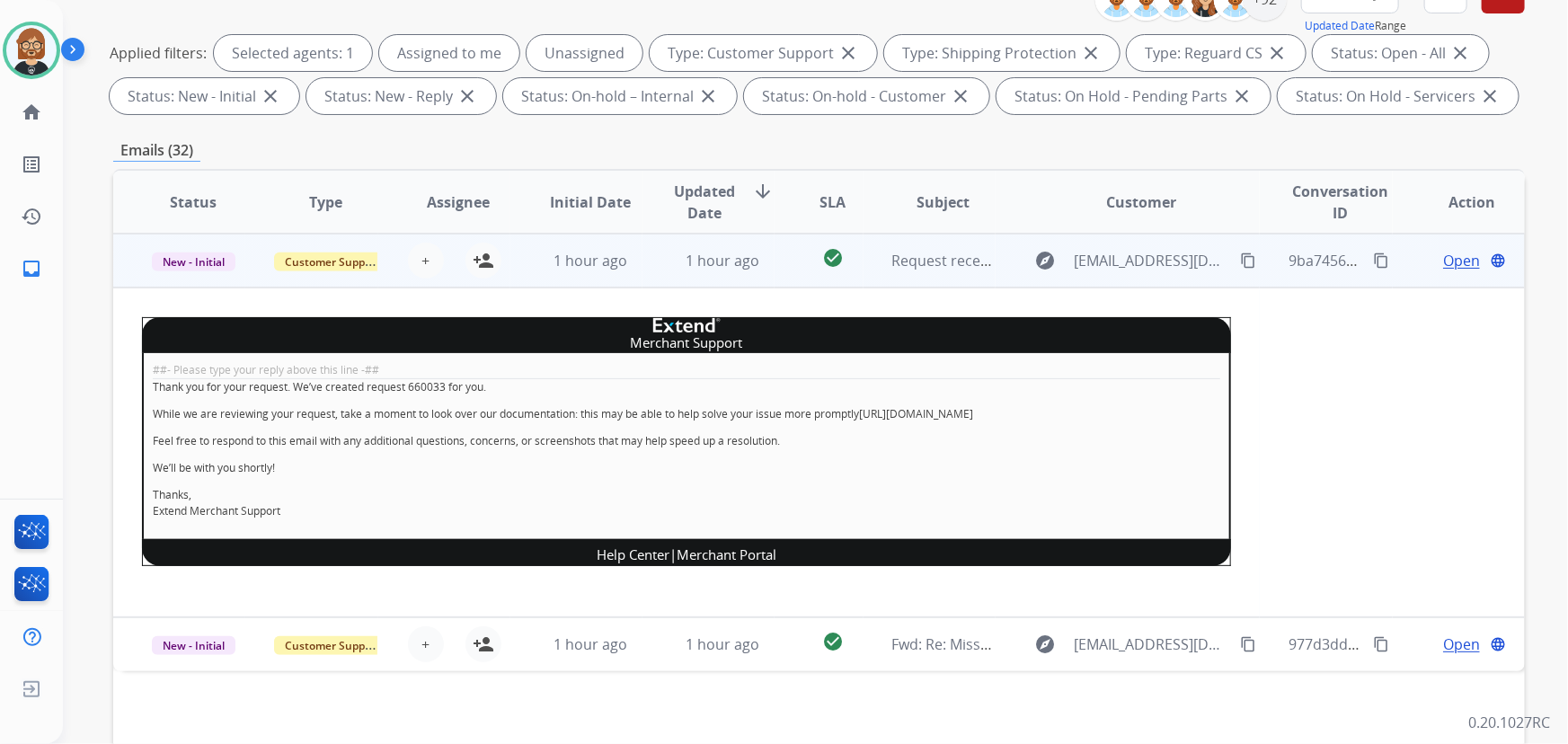
click at [1445, 261] on span "Open" at bounding box center [1462, 260] width 37 height 21
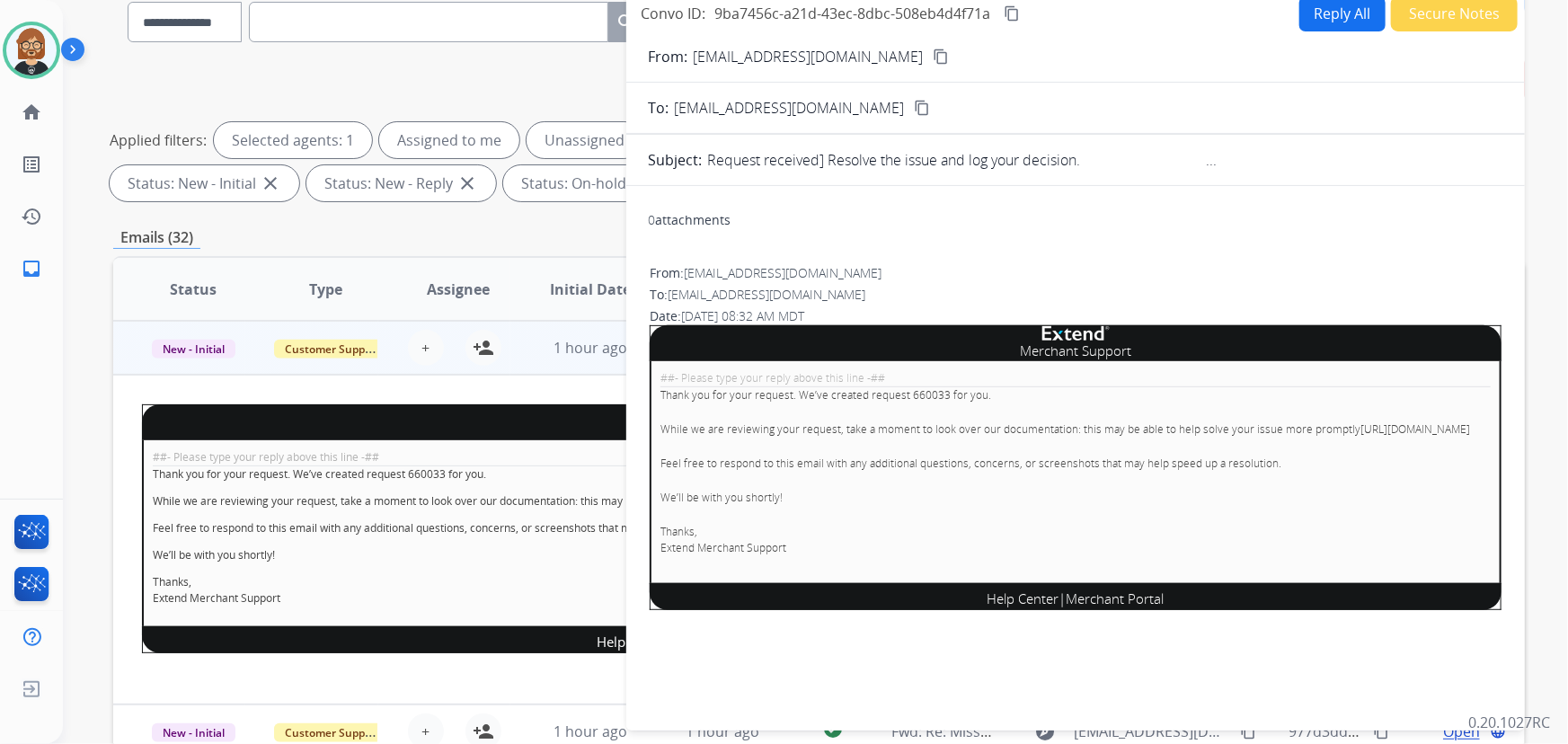
scroll to position [118, 0]
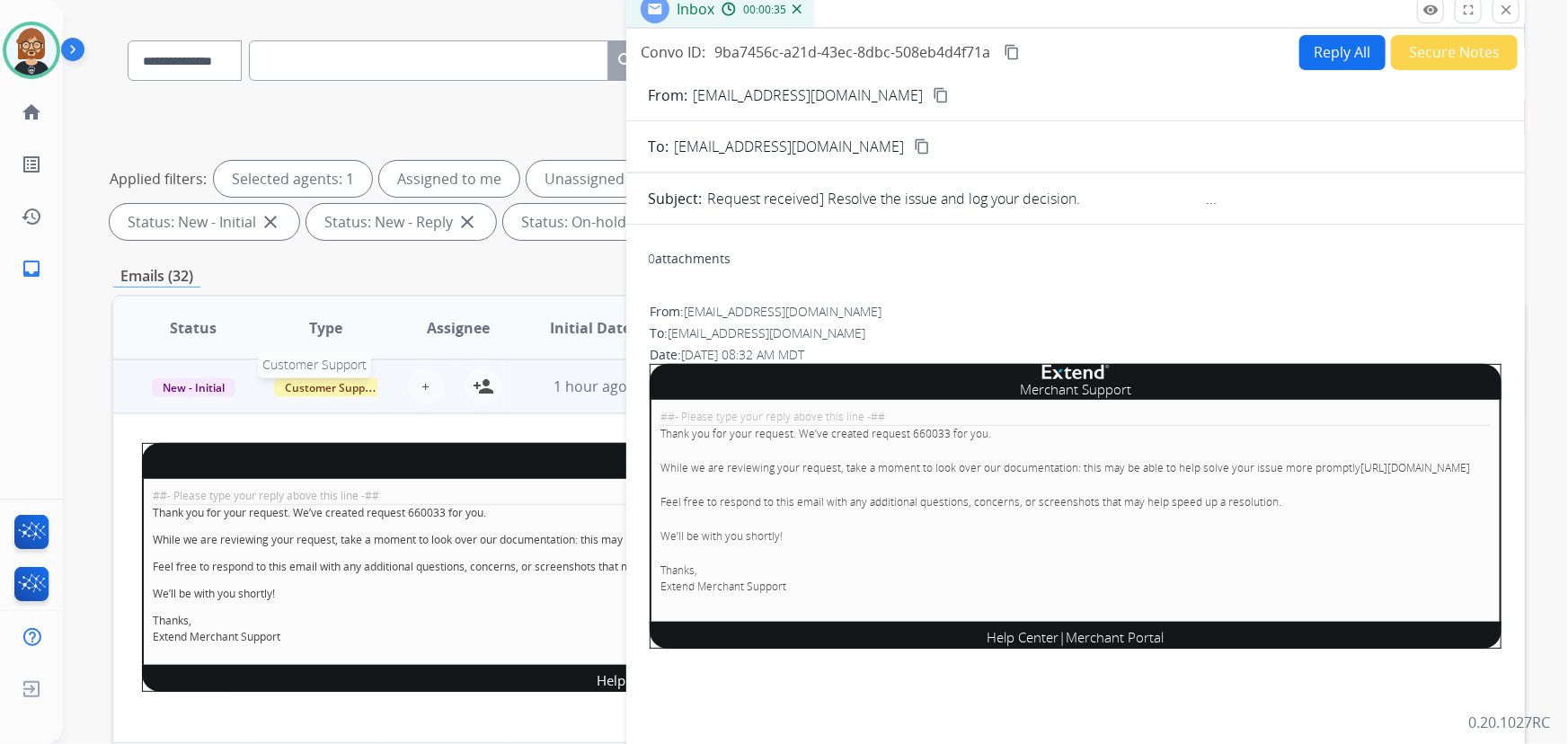
click at [314, 390] on span "Customer Support" at bounding box center [332, 388] width 117 height 19
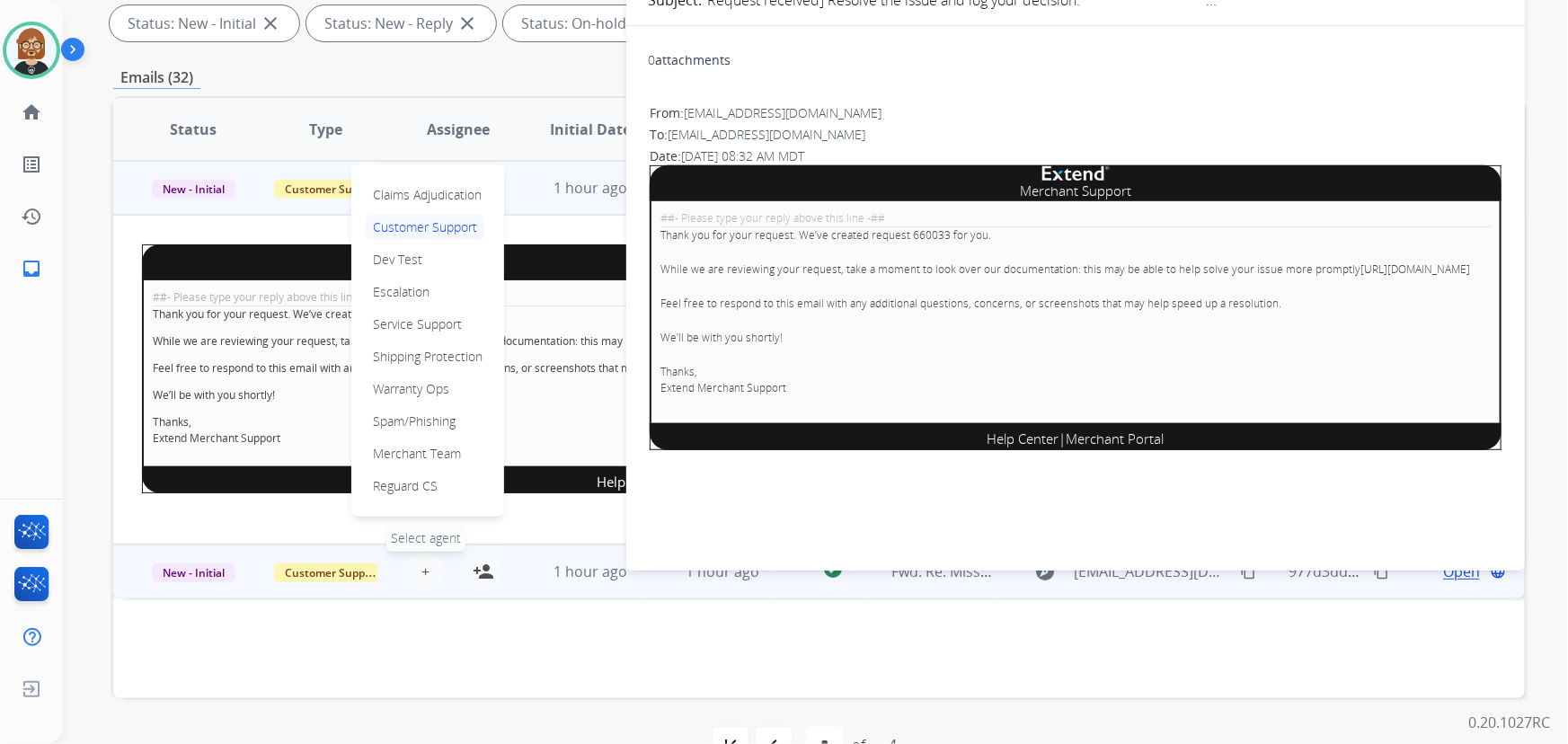
scroll to position [364, 0]
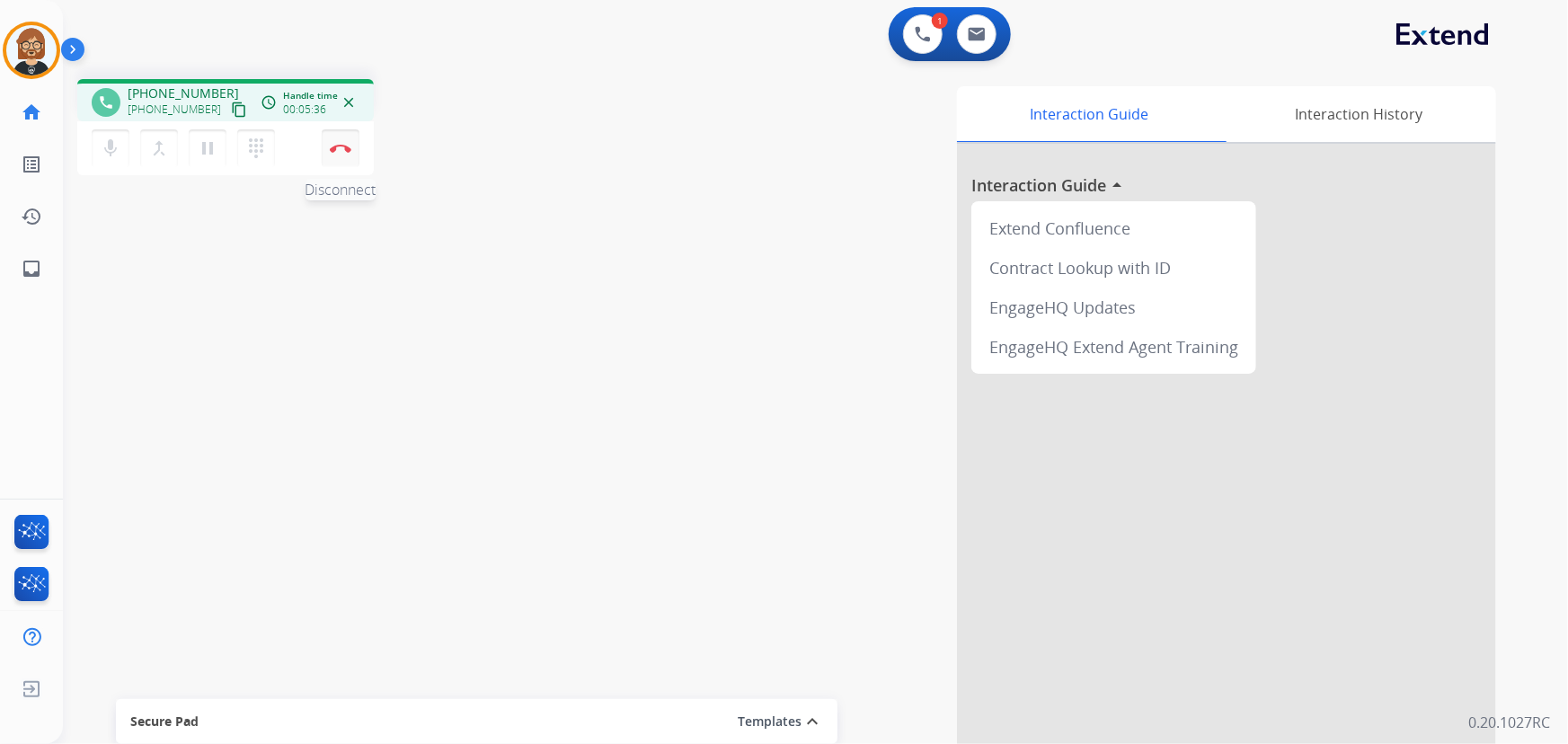
click at [337, 148] on img at bounding box center [340, 148] width 21 height 9
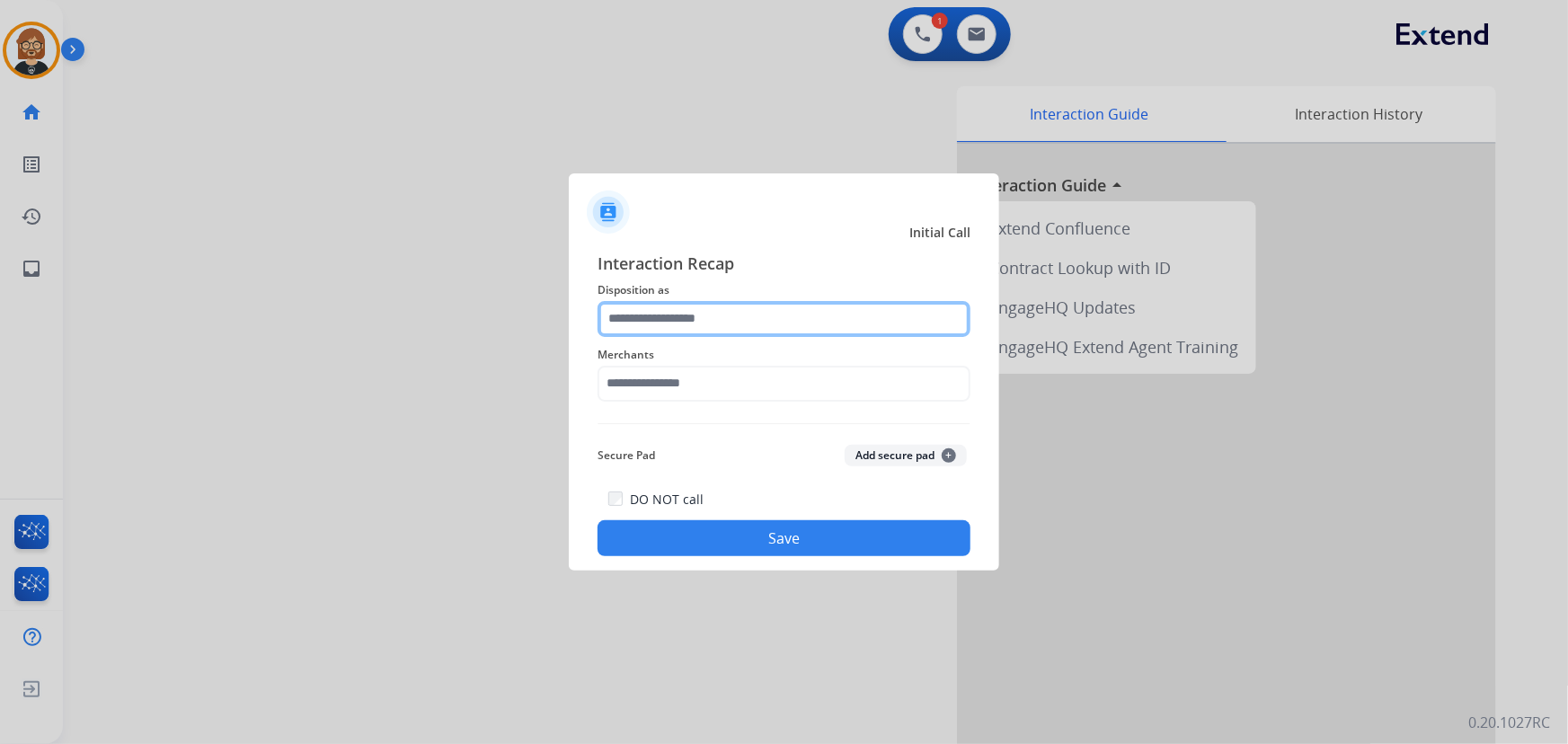
click at [763, 306] on input "text" at bounding box center [784, 319] width 373 height 36
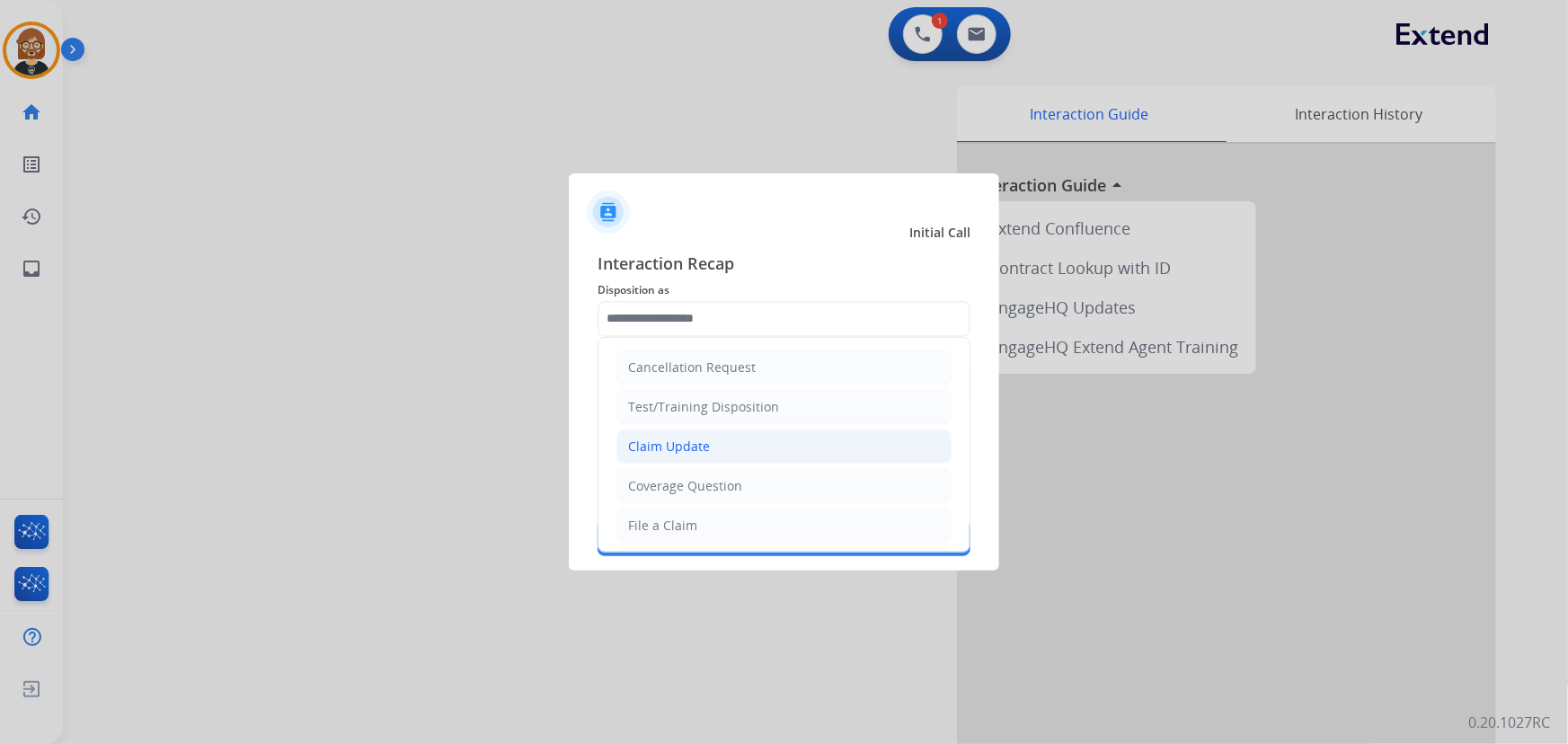
click at [753, 441] on li "Claim Update" at bounding box center [784, 445] width 335 height 34
type input "**********"
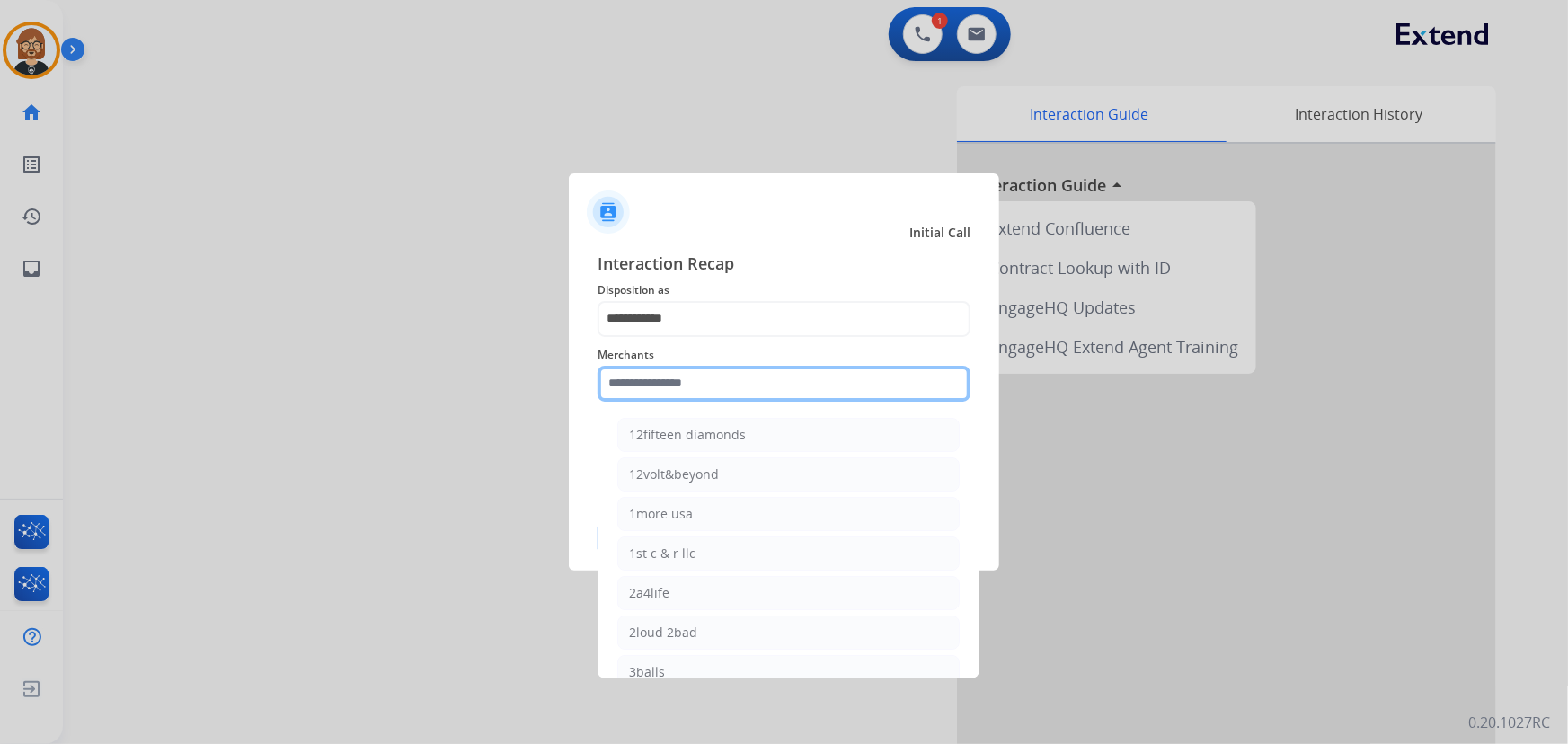
click at [755, 389] on input "text" at bounding box center [784, 383] width 373 height 36
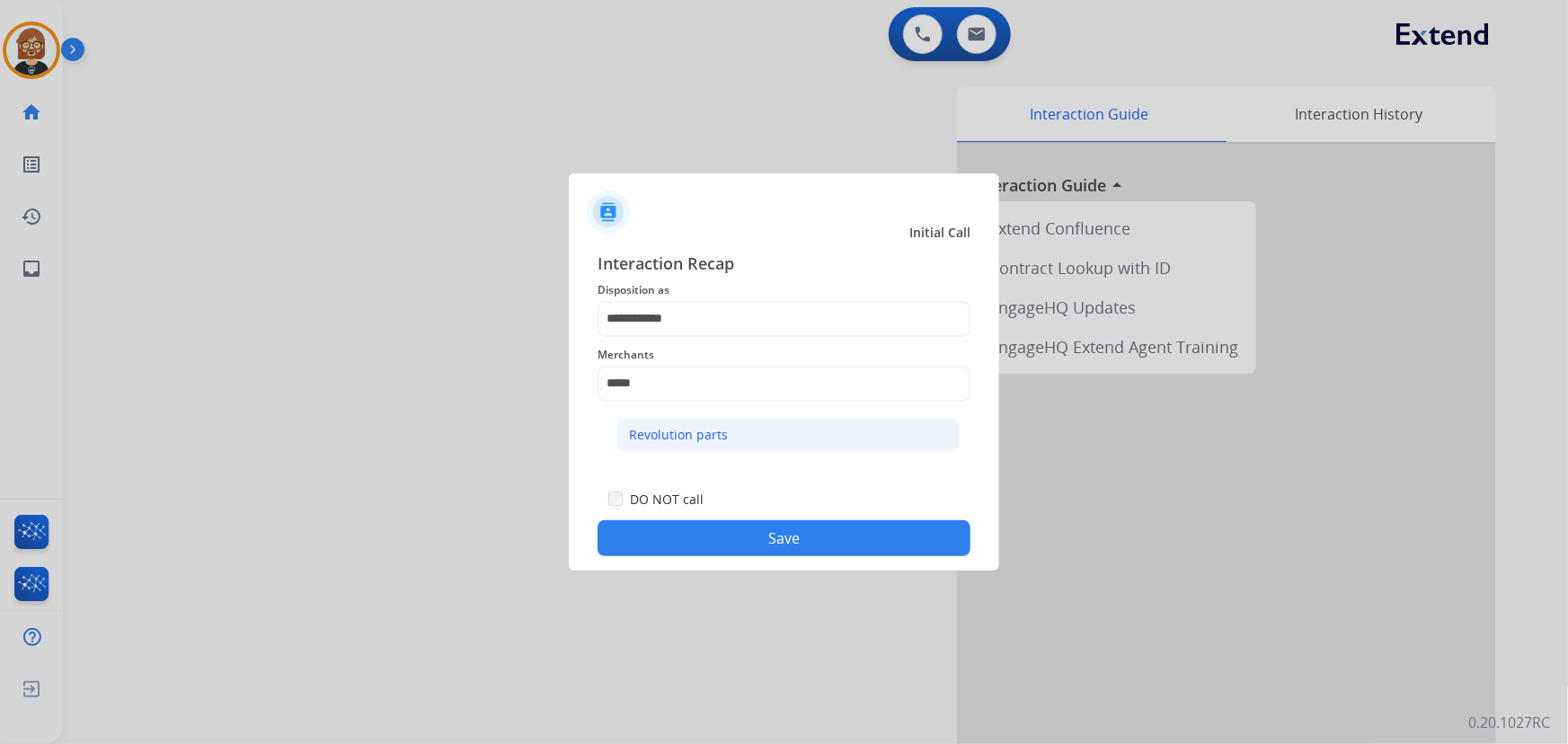
click at [715, 449] on li "Revolution parts" at bounding box center [789, 434] width 343 height 34
type input "**********"
click at [775, 557] on div "**********" at bounding box center [784, 403] width 430 height 335
click at [779, 527] on button "Save" at bounding box center [784, 537] width 373 height 36
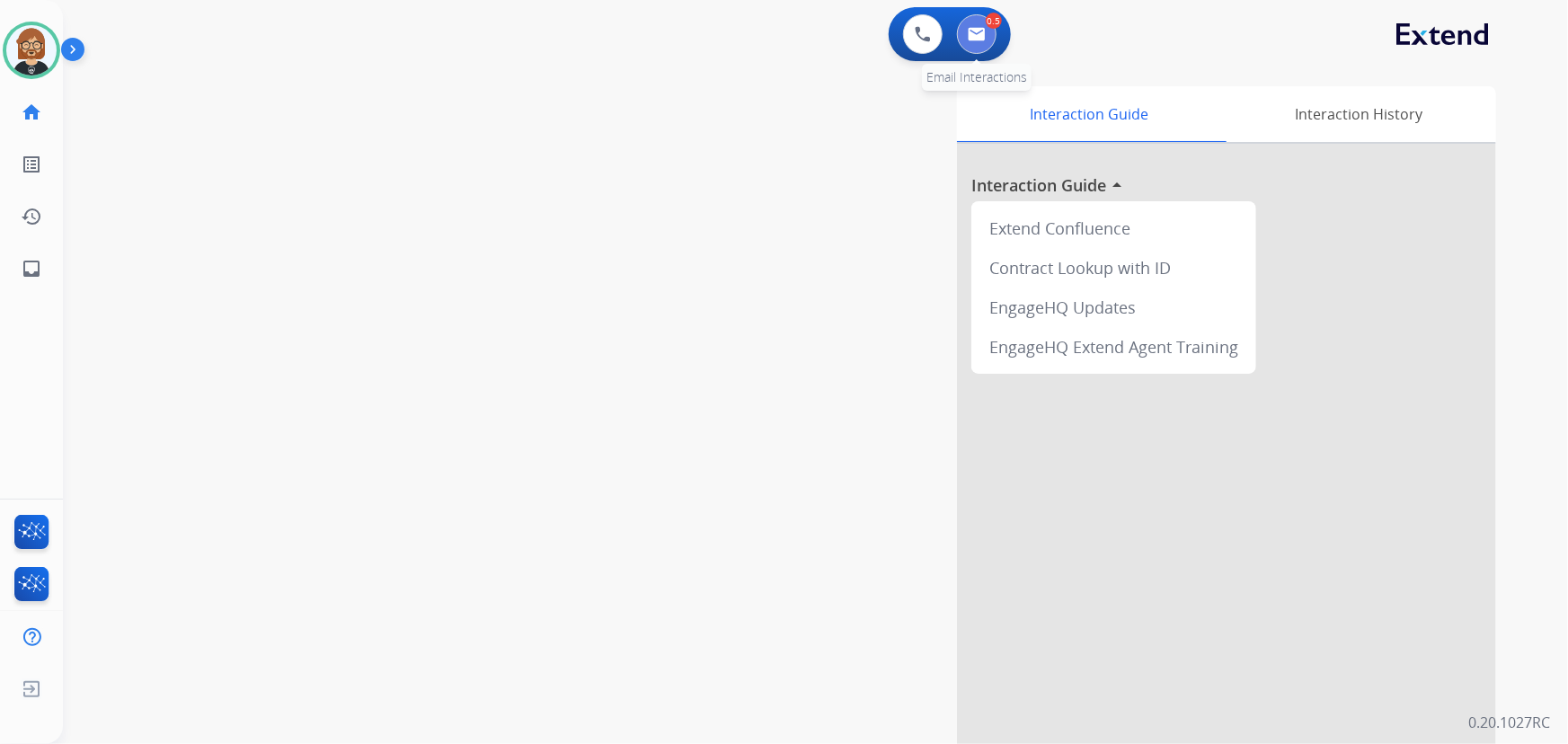
click at [974, 36] on img at bounding box center [977, 34] width 18 height 15
select select "**********"
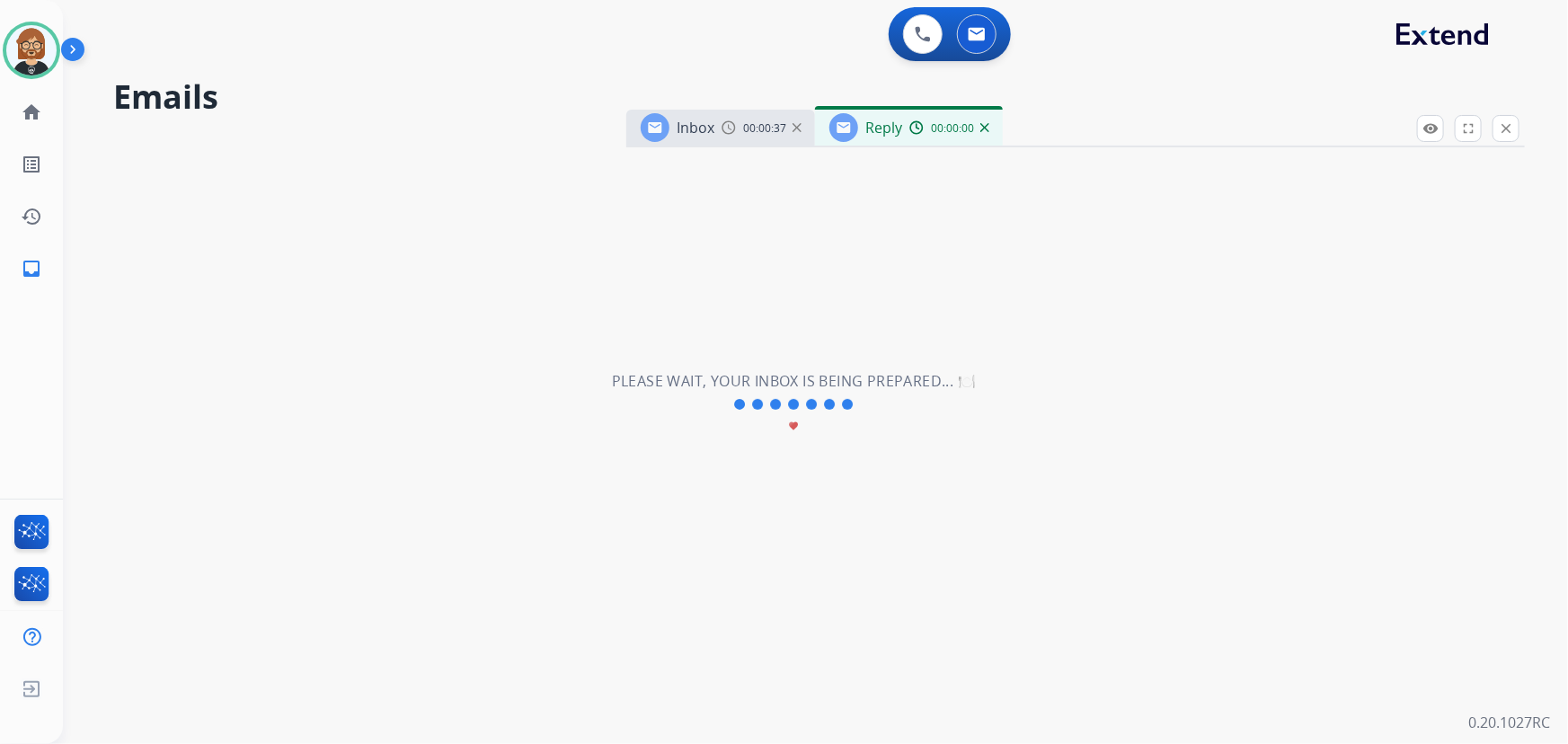
select select "**********"
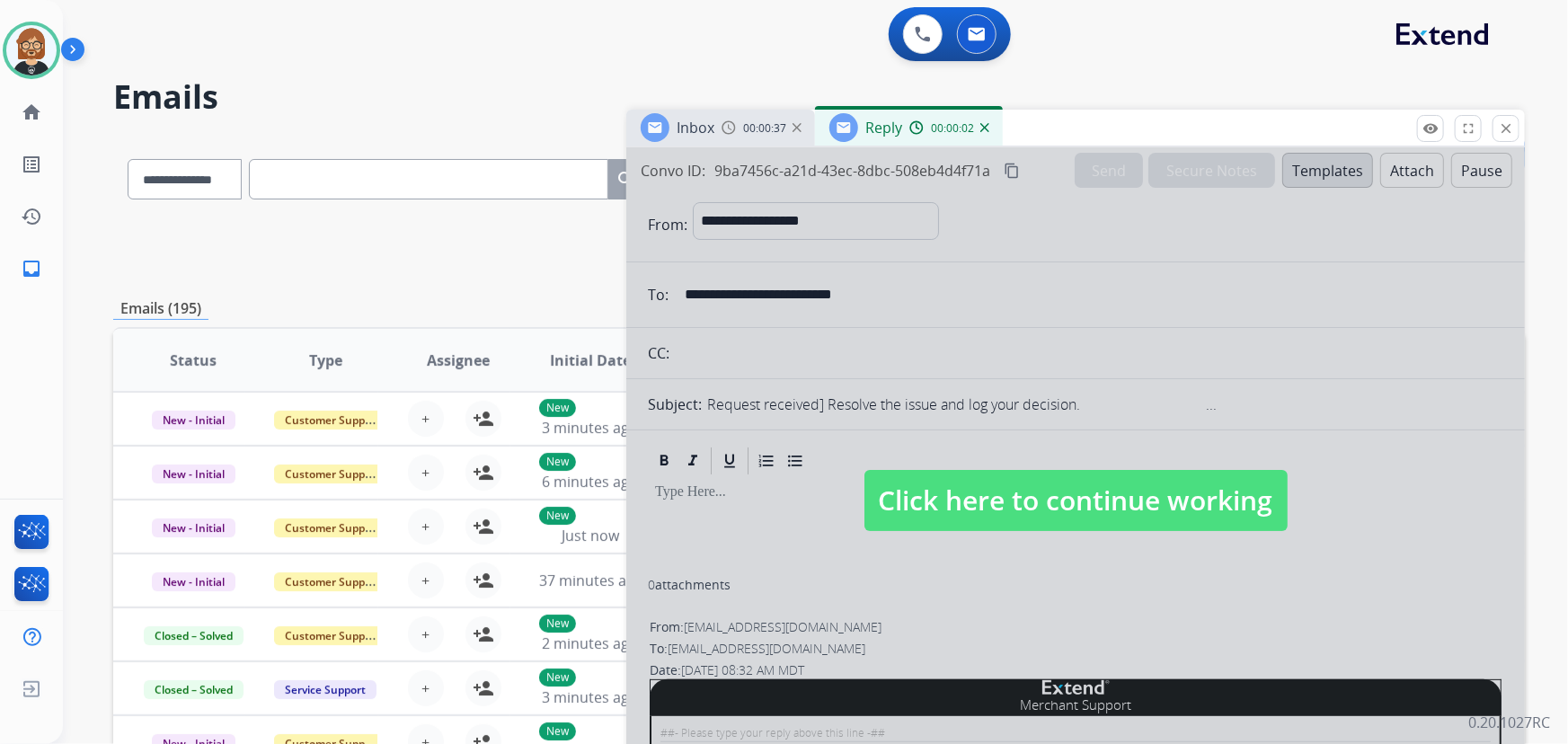
click at [1104, 496] on span "Click here to continue working" at bounding box center [1076, 500] width 424 height 61
select select
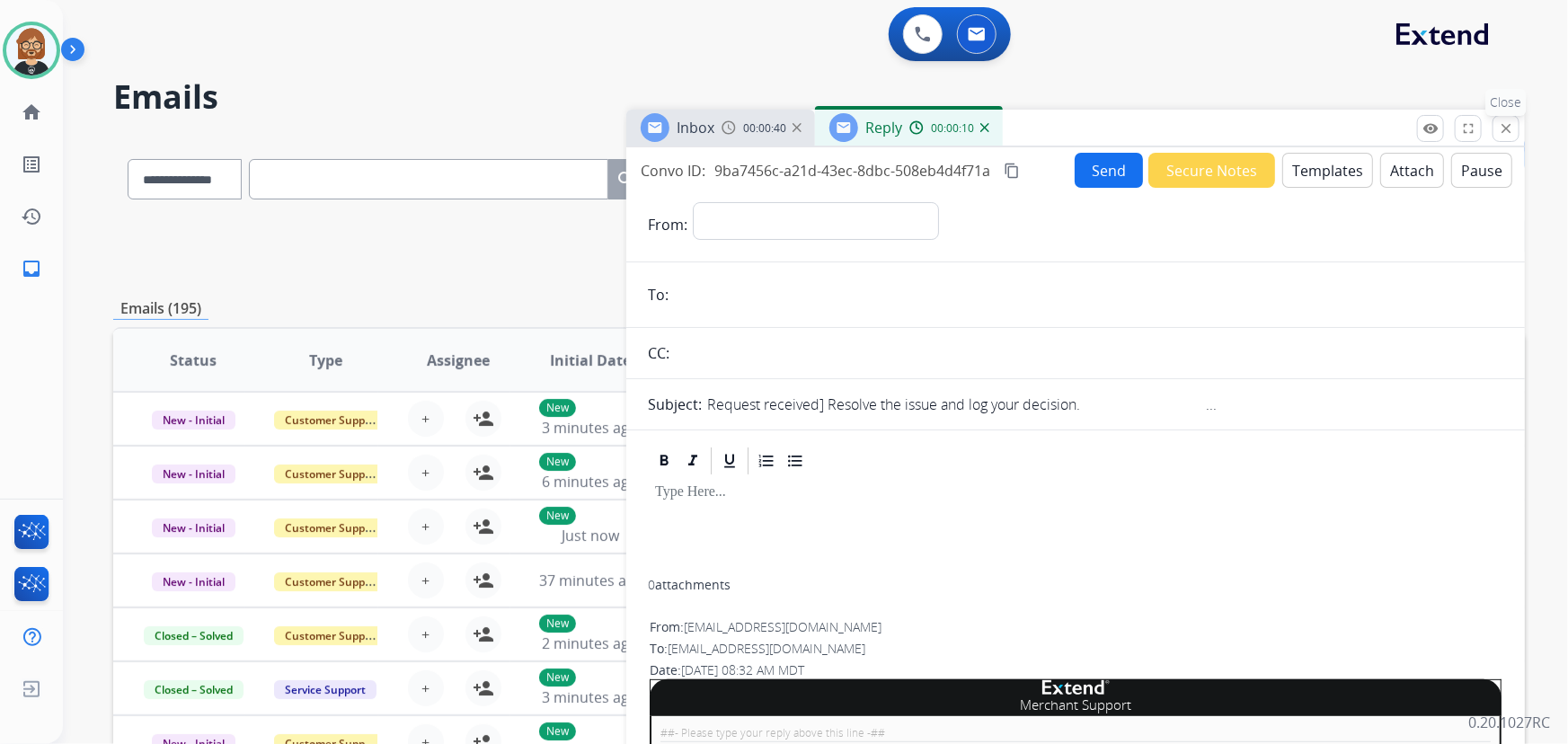
click at [1509, 125] on mat-icon "close" at bounding box center [1506, 129] width 17 height 17
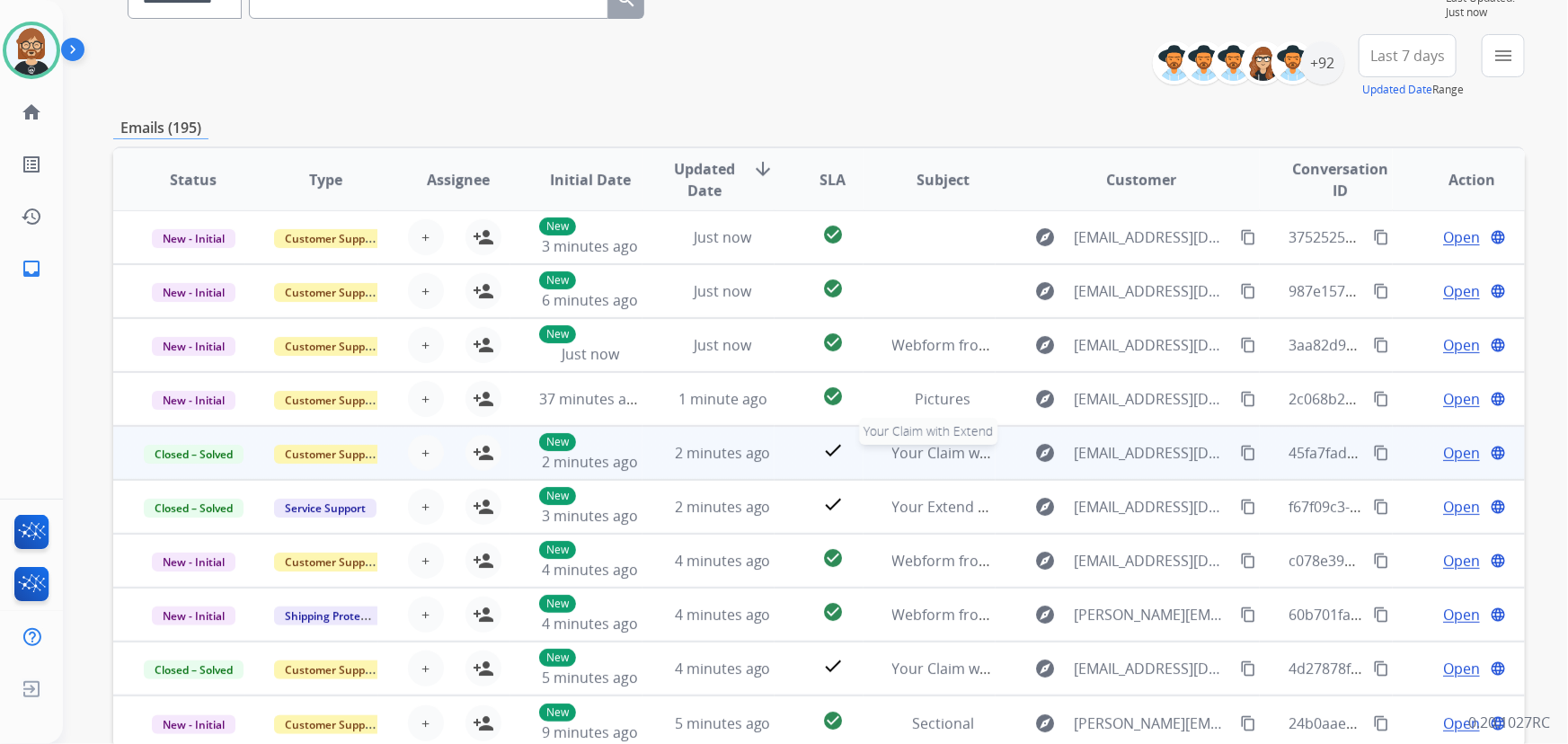
scroll to position [244, 0]
